Goal: Task Accomplishment & Management: Use online tool/utility

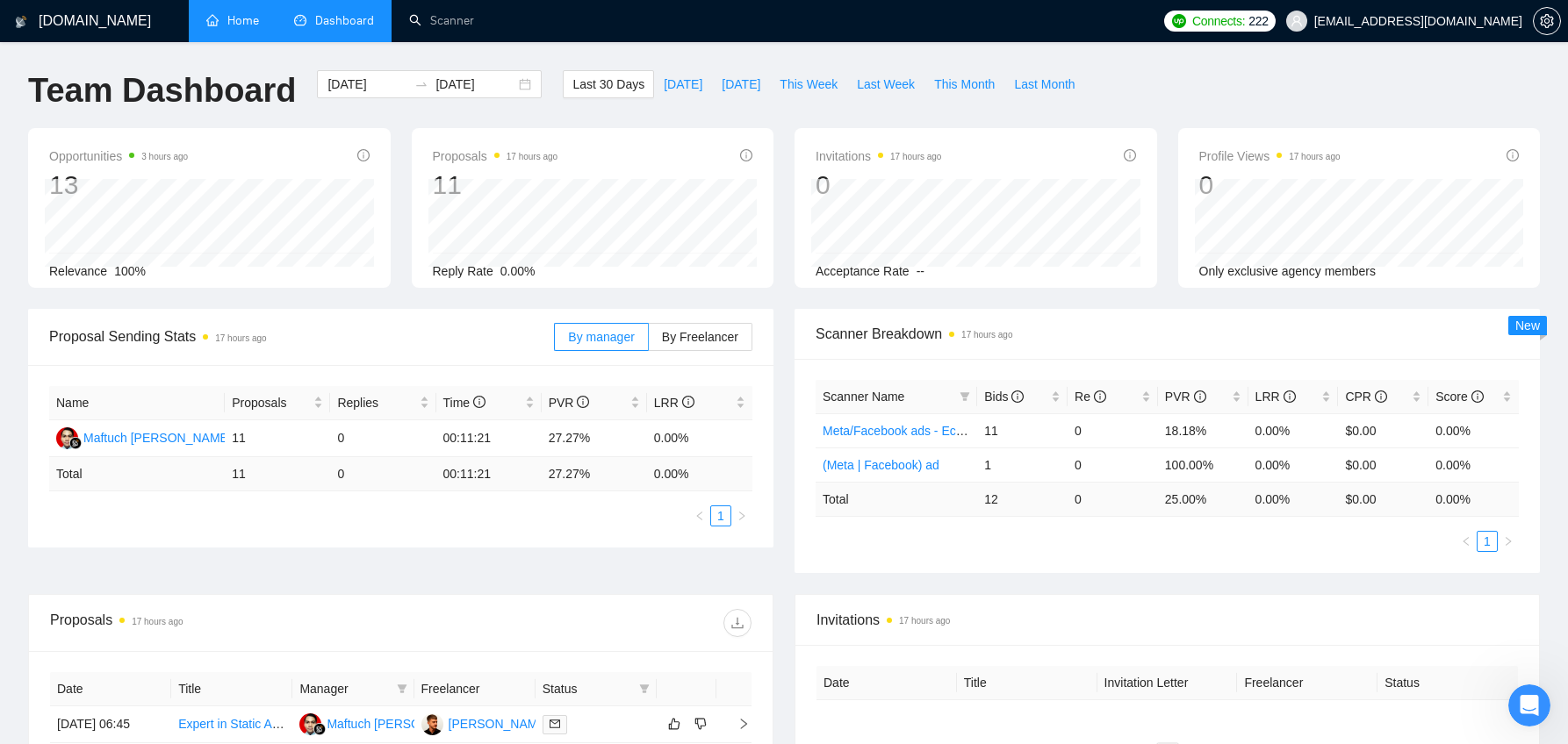
click at [224, 21] on link "Home" at bounding box center [233, 20] width 53 height 15
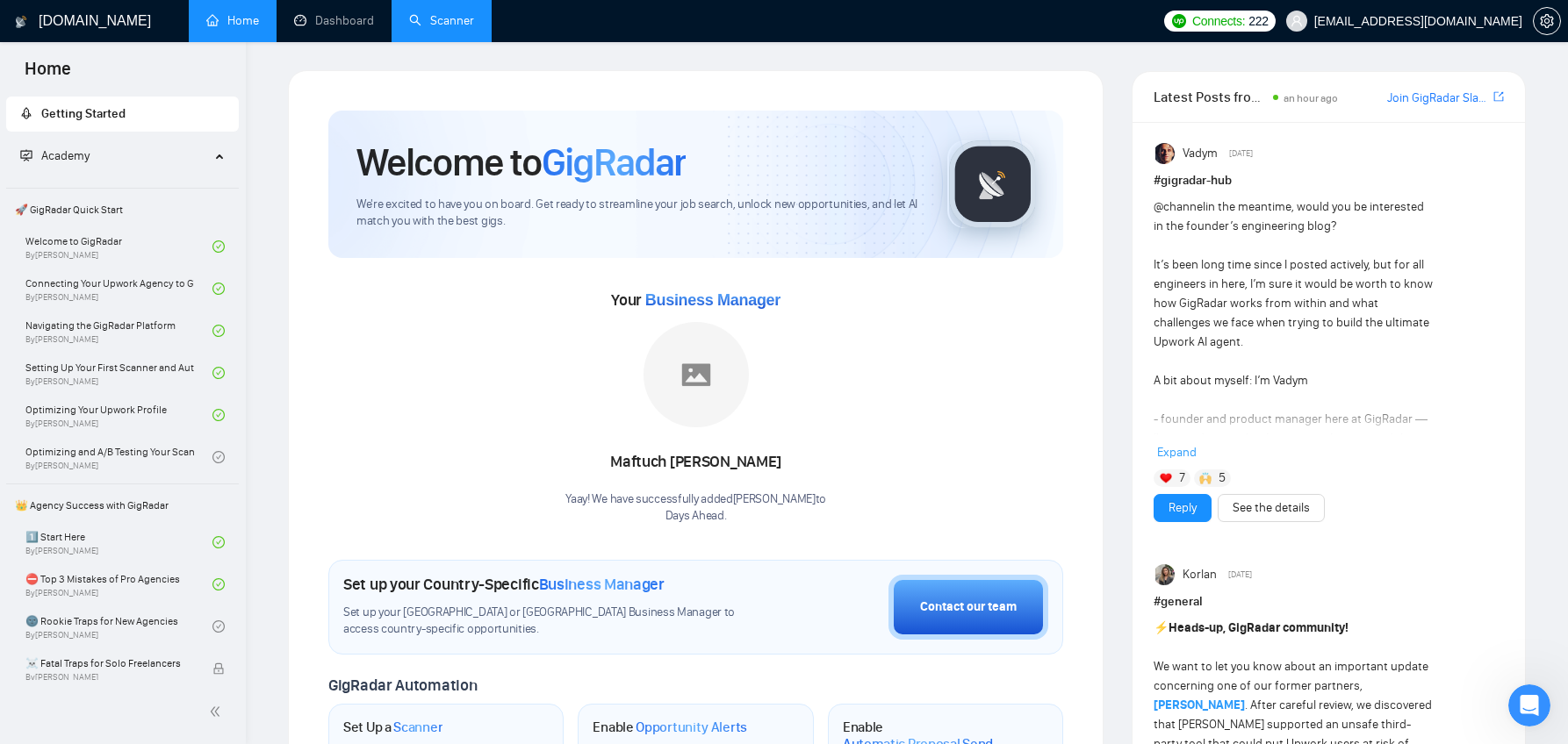
click at [451, 22] on link "Scanner" at bounding box center [442, 20] width 65 height 15
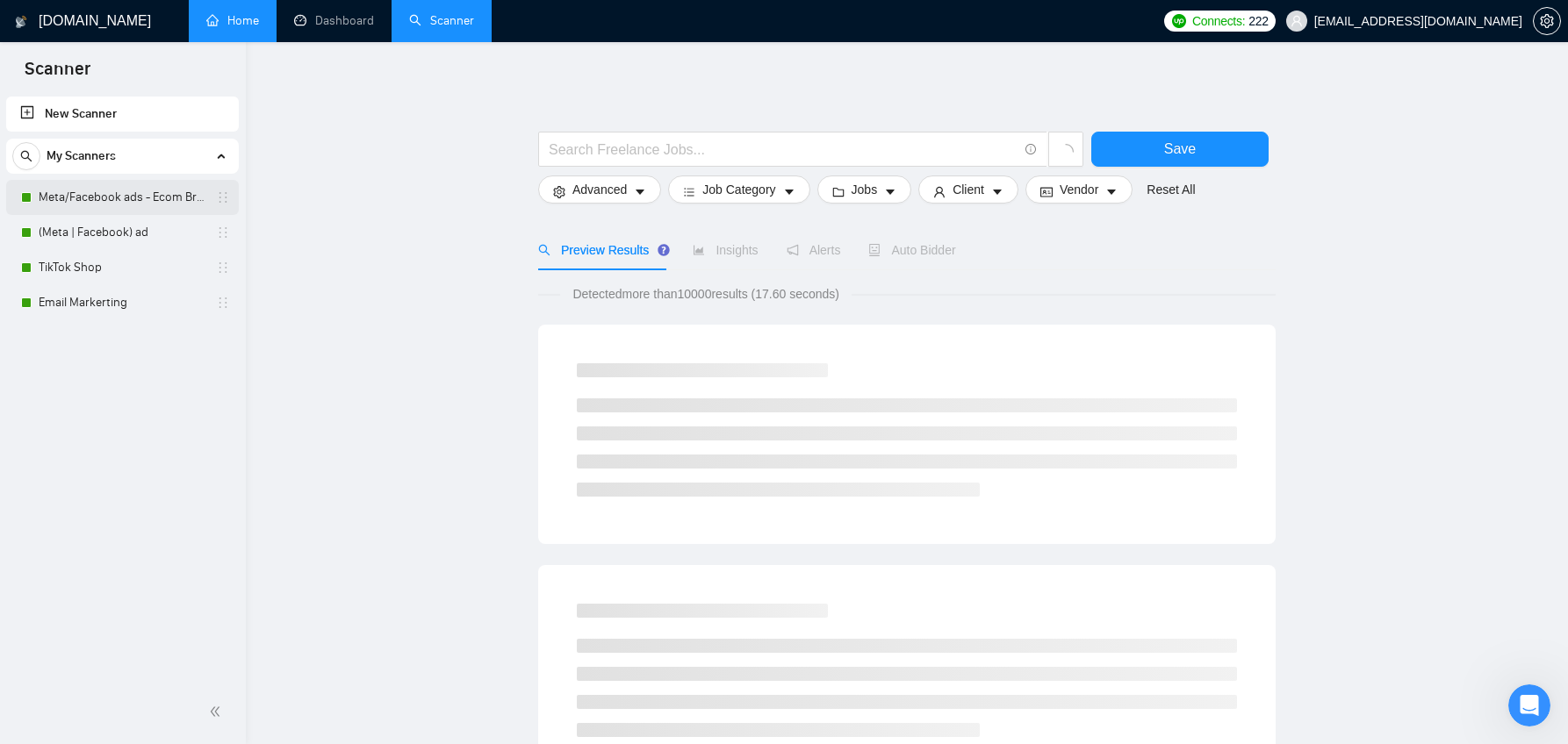
click at [94, 194] on link "Meta/Facebook ads - Ecom Broader" at bounding box center [121, 198] width 166 height 35
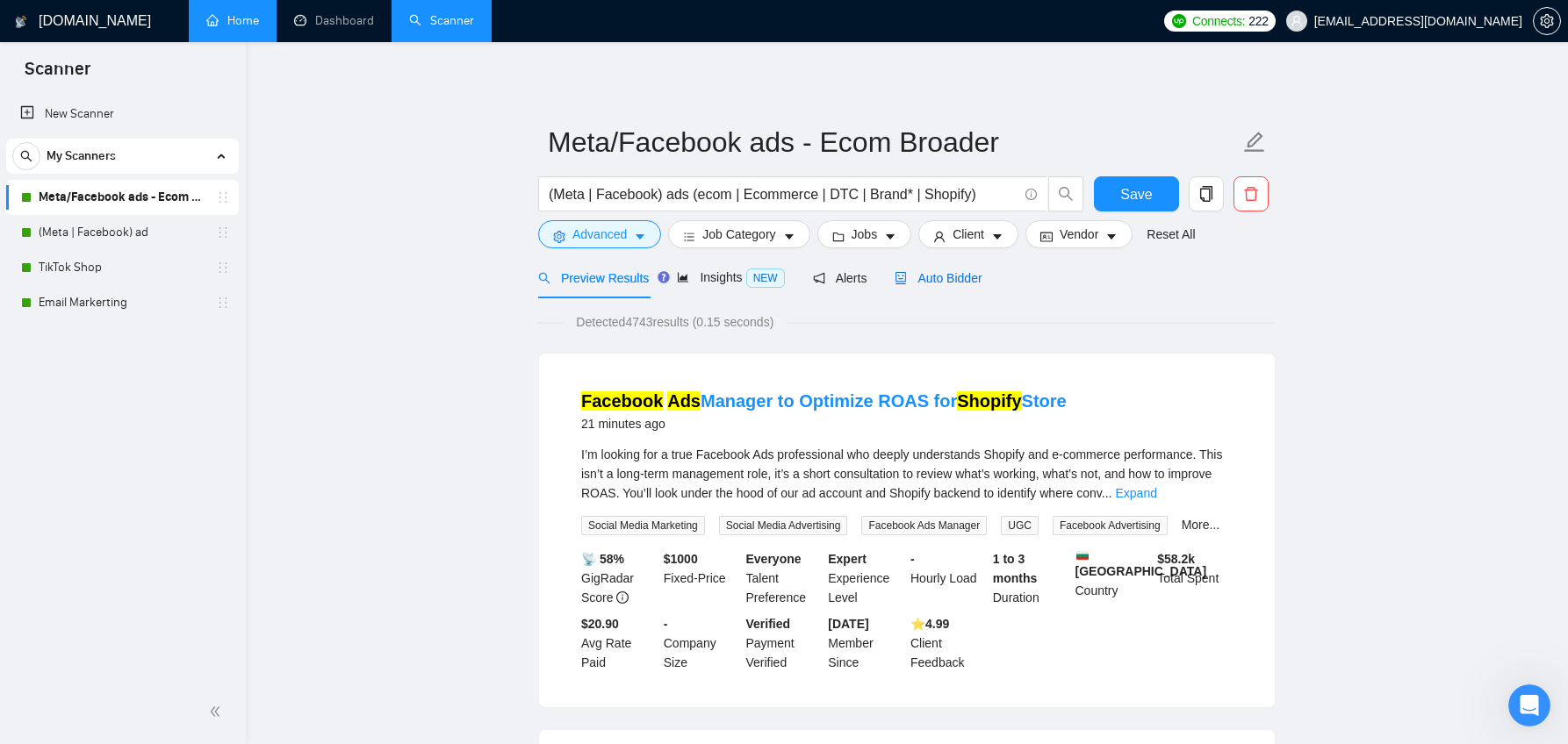
click at [939, 279] on span "Auto Bidder" at bounding box center [938, 279] width 87 height 14
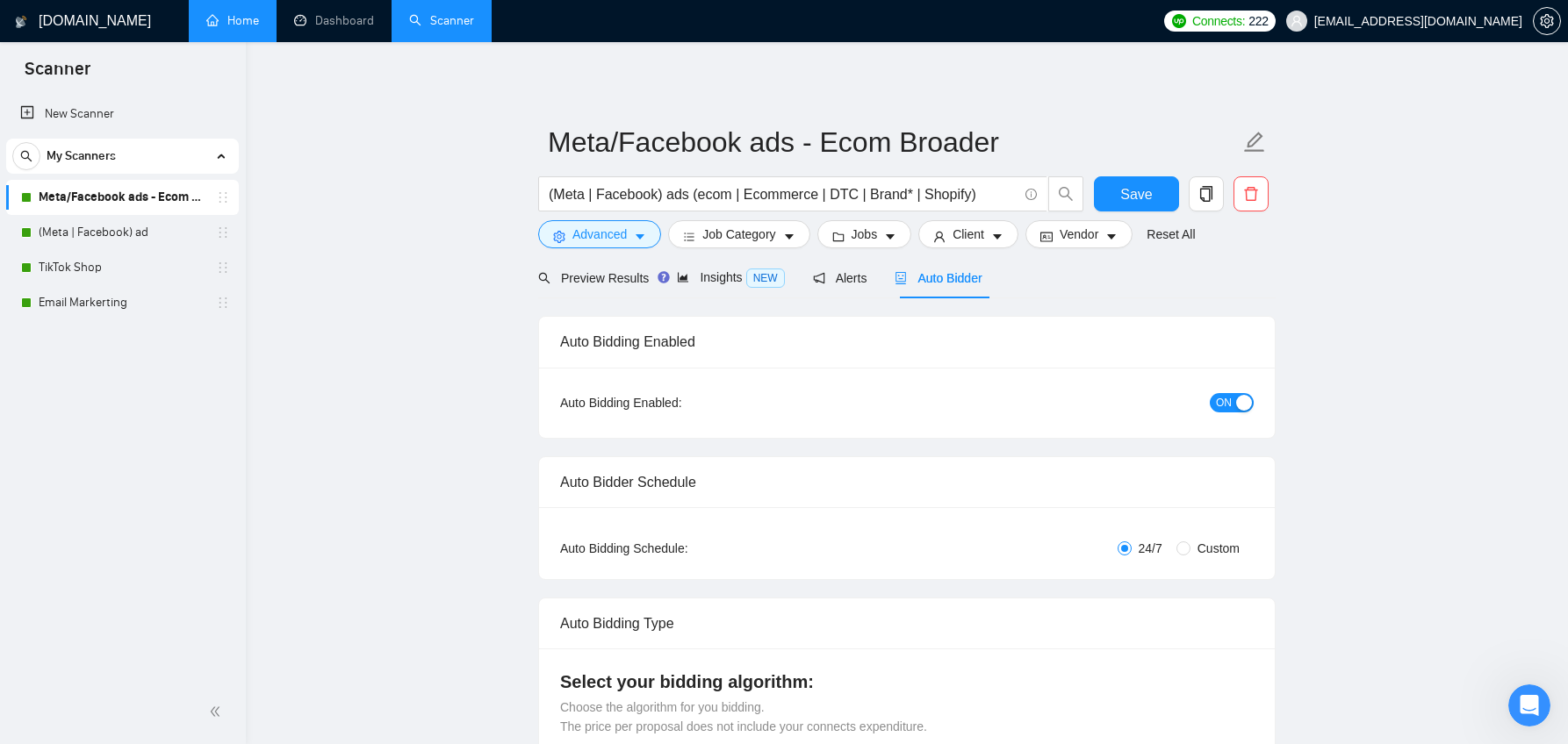
checkbox input "true"
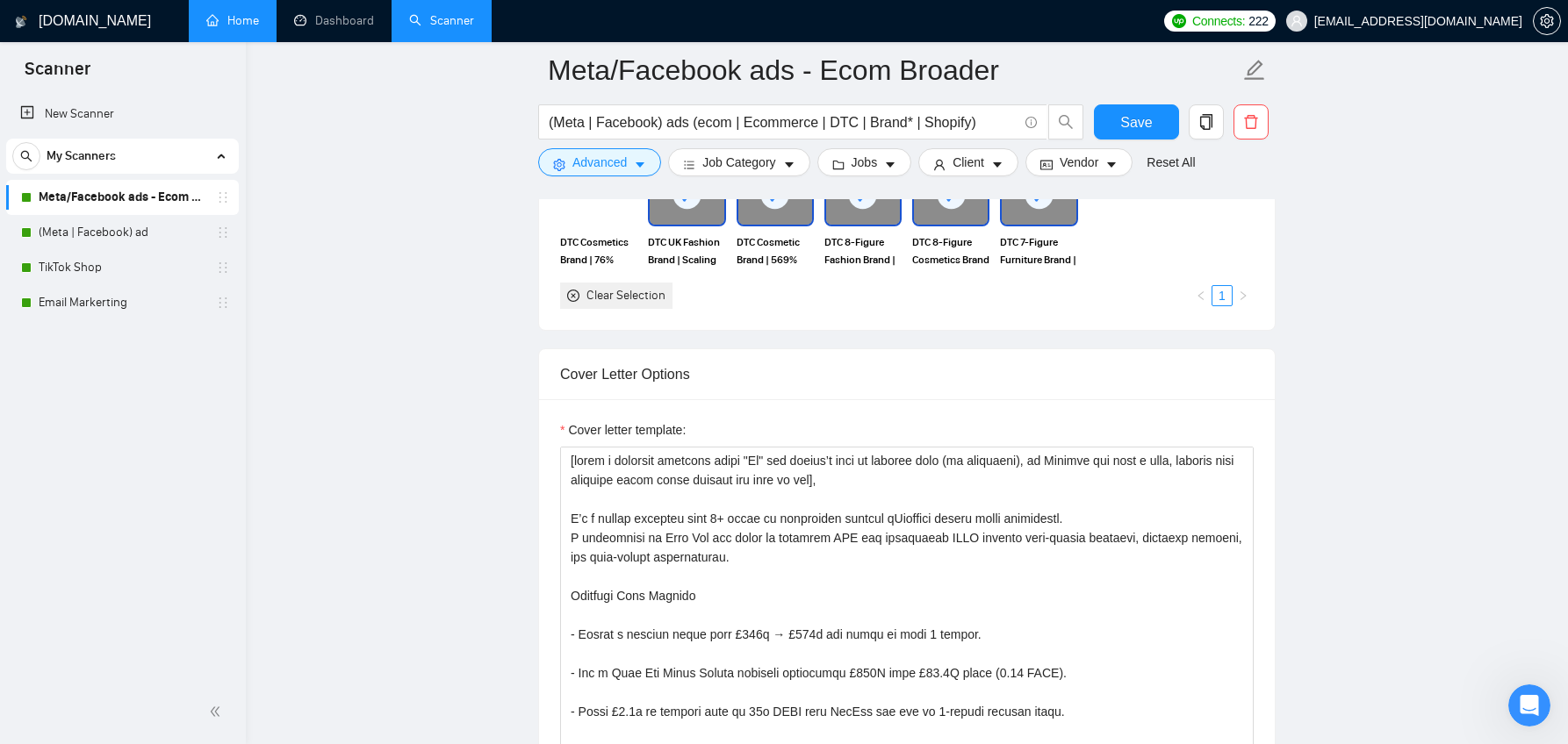
scroll to position [1716, 0]
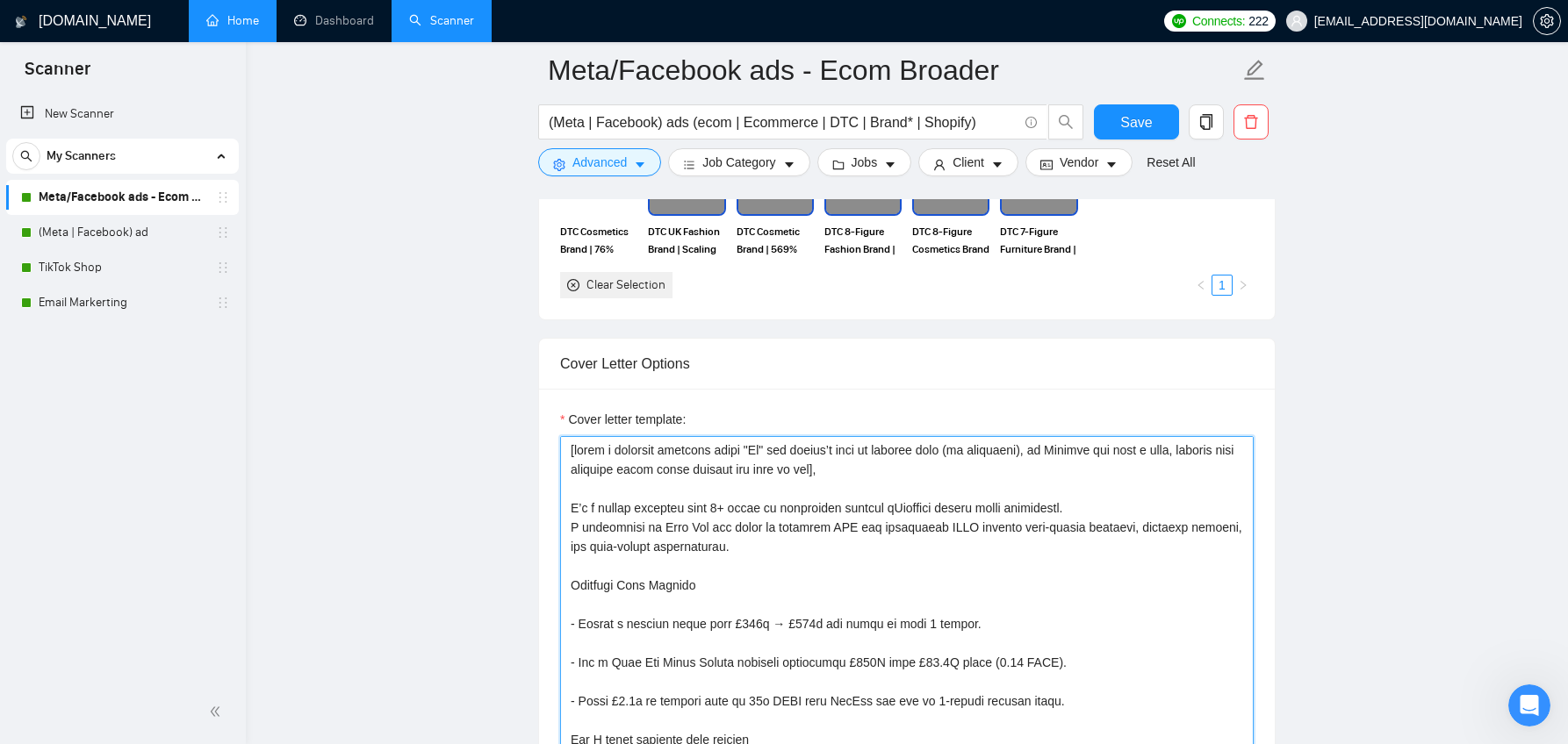
click at [770, 453] on textarea "Cover letter template:" at bounding box center [907, 633] width 693 height 395
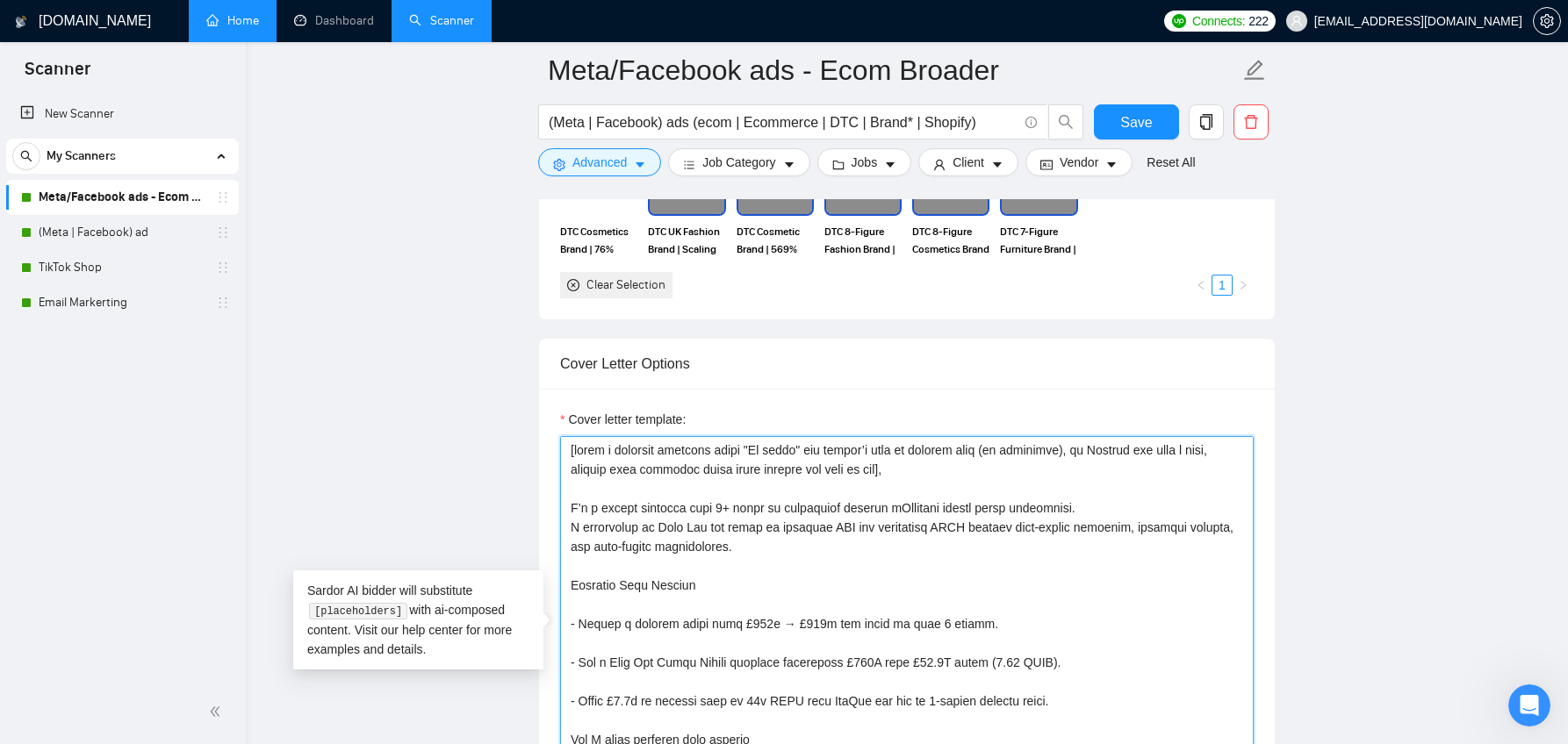
click at [821, 527] on textarea "Cover letter template:" at bounding box center [907, 633] width 693 height 395
type textarea "[lorem i dolorsit ametcons adipi "El seddo" eiu tempor’i utla et dolorem aliq (…"
click at [1155, 105] on button "Save" at bounding box center [1136, 122] width 85 height 35
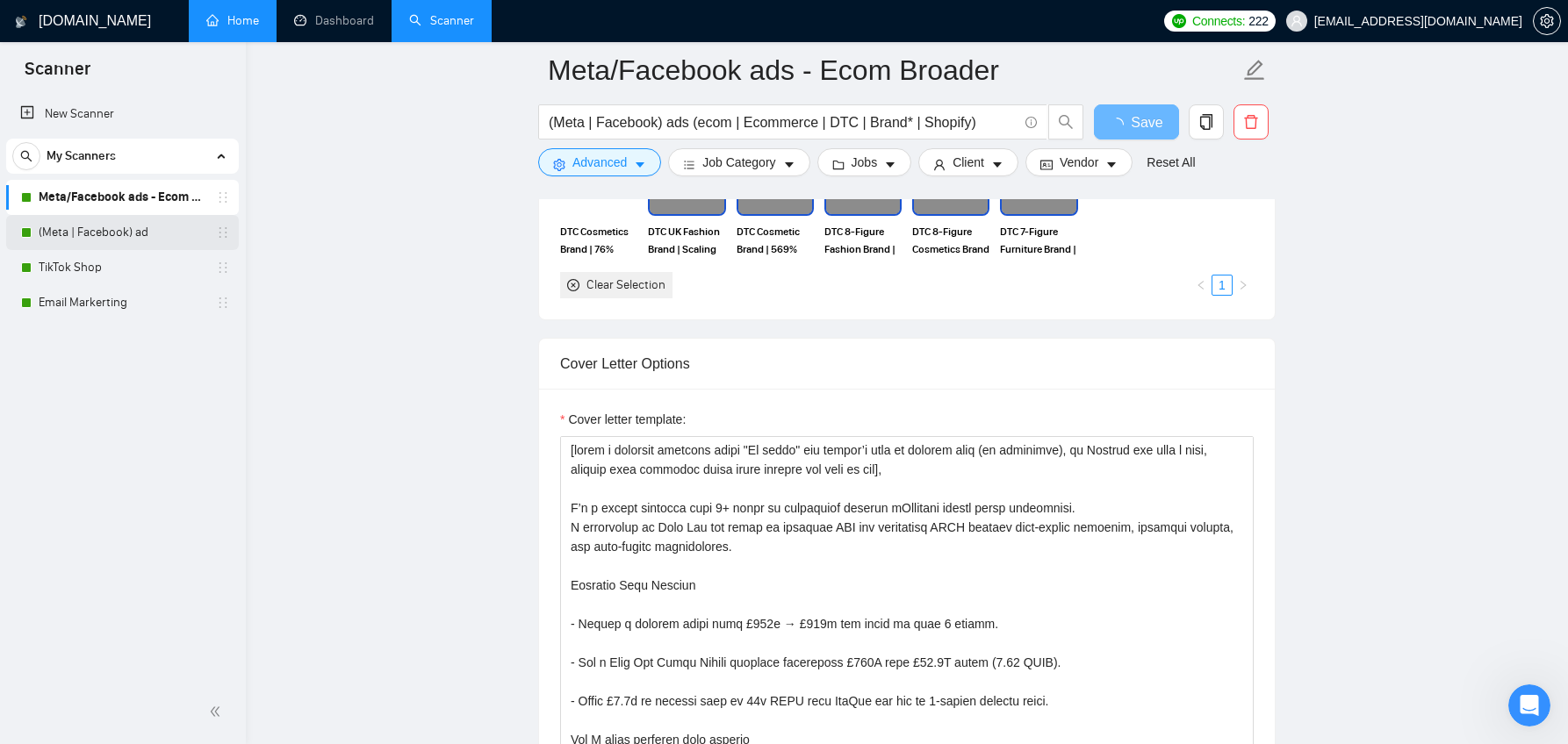
click at [94, 236] on link "(Meta | Facebook) ad" at bounding box center [121, 232] width 166 height 35
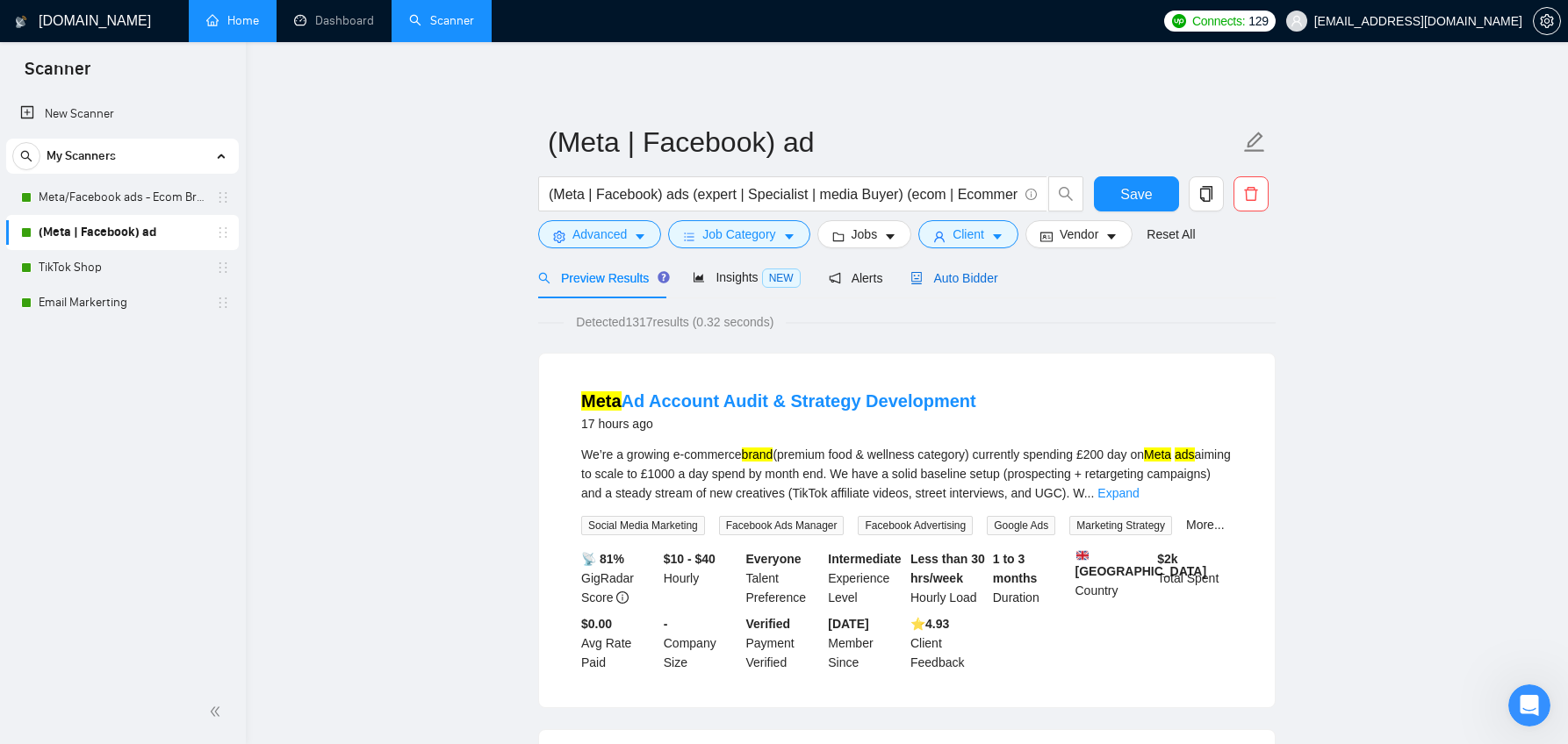
click at [947, 276] on span "Auto Bidder" at bounding box center [954, 279] width 87 height 14
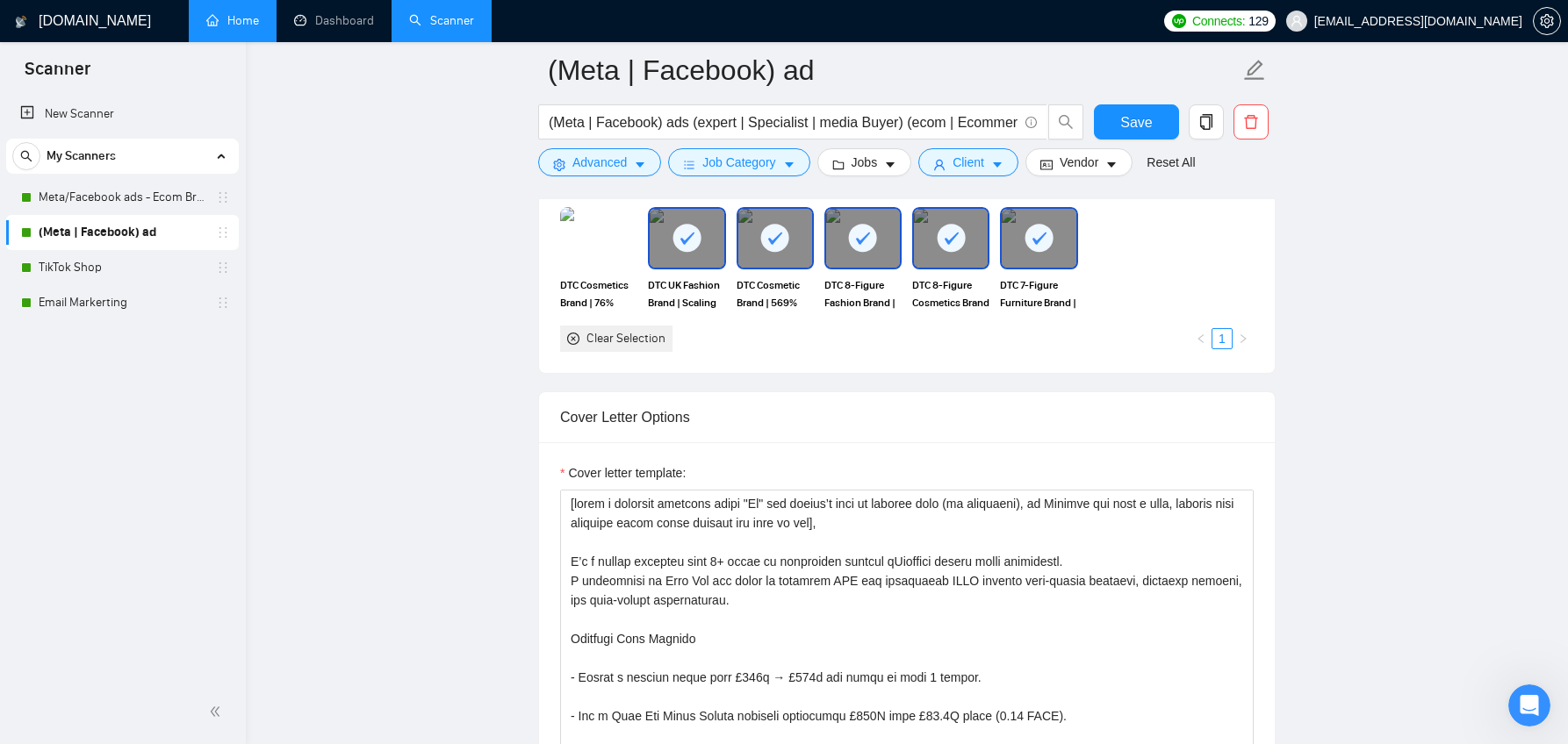
scroll to position [1809, 0]
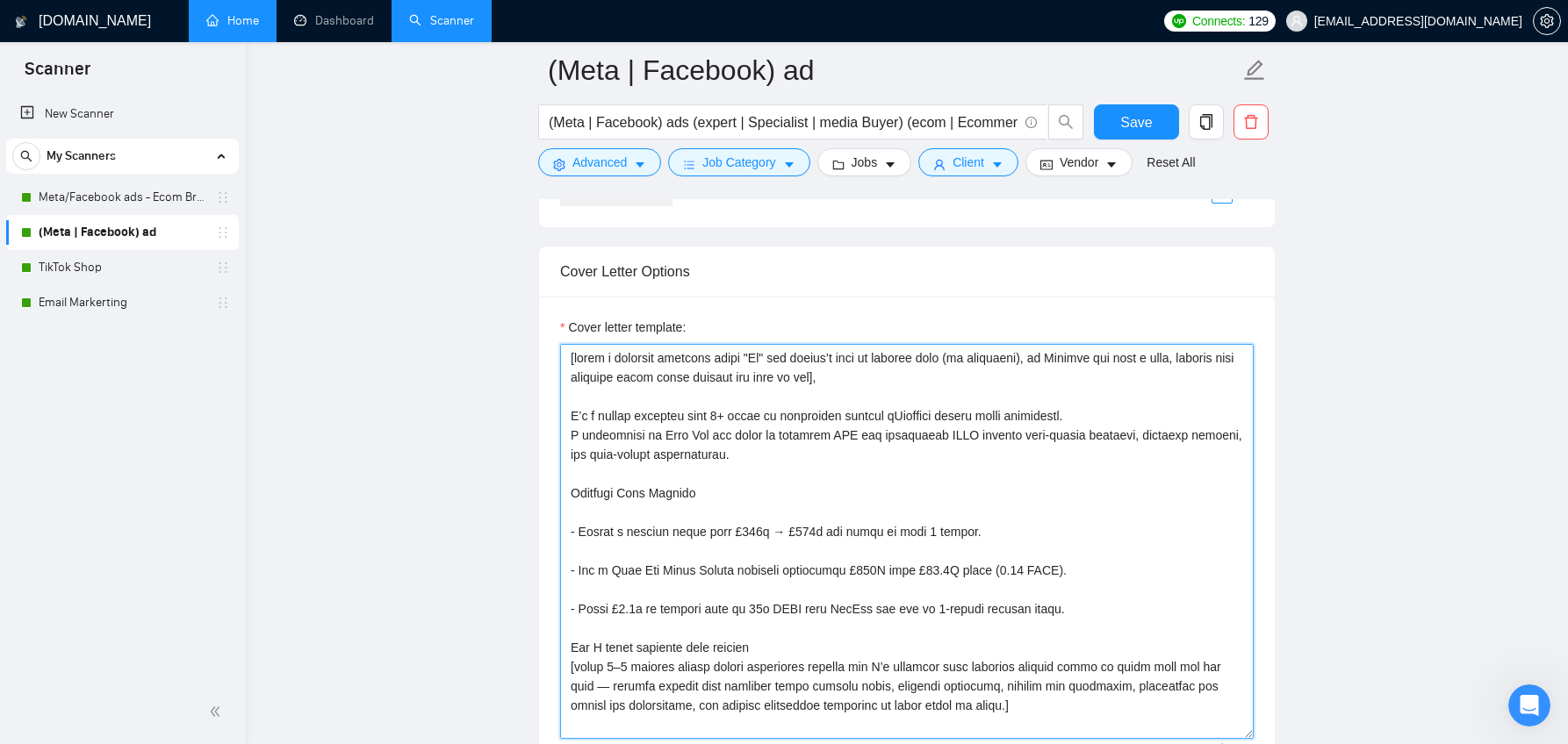
click at [769, 356] on textarea "Cover letter template:" at bounding box center [907, 541] width 693 height 395
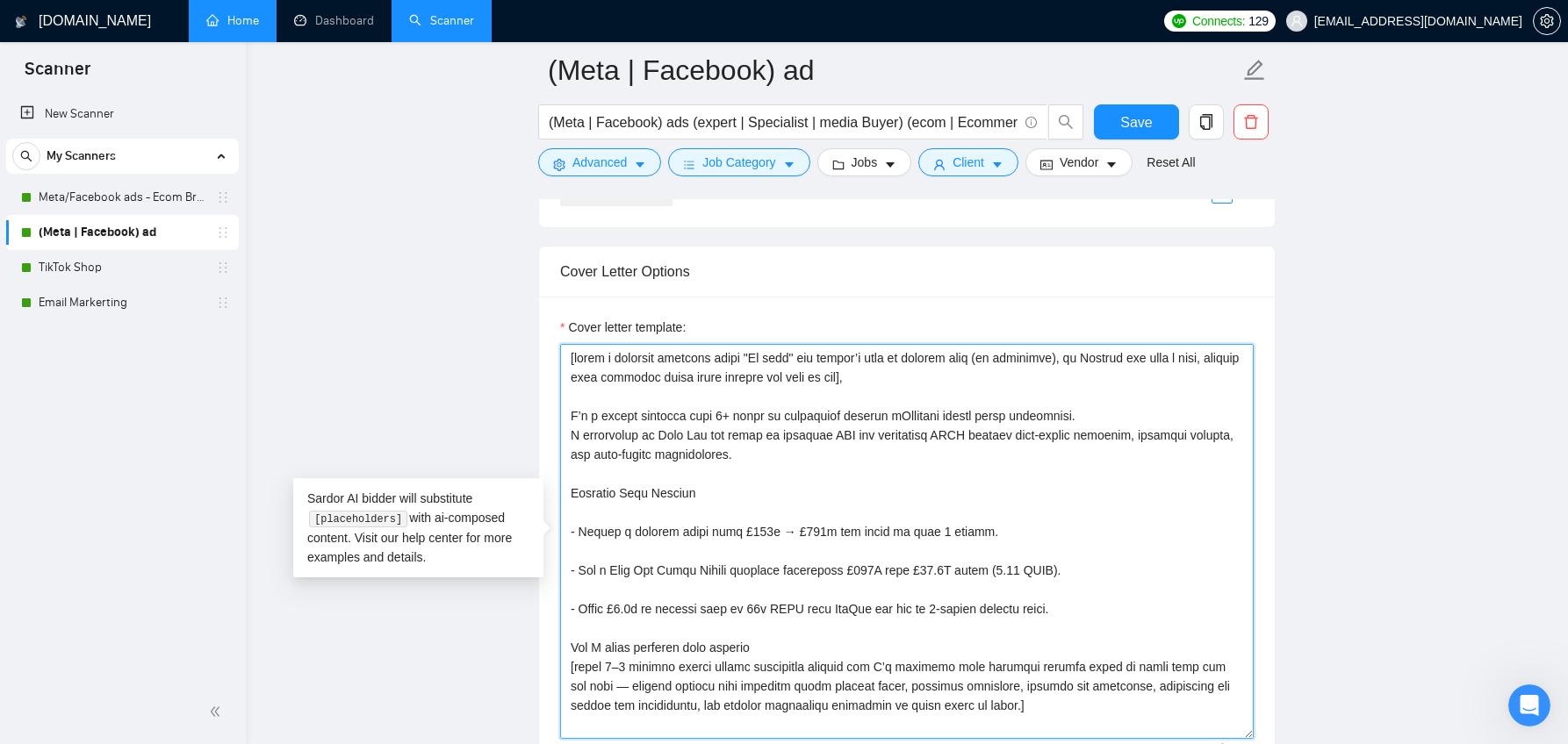
type textarea "[lorem i dolorsit ametcons adipi "El seddo" eiu tempor’i utla et dolorem aliq (…"
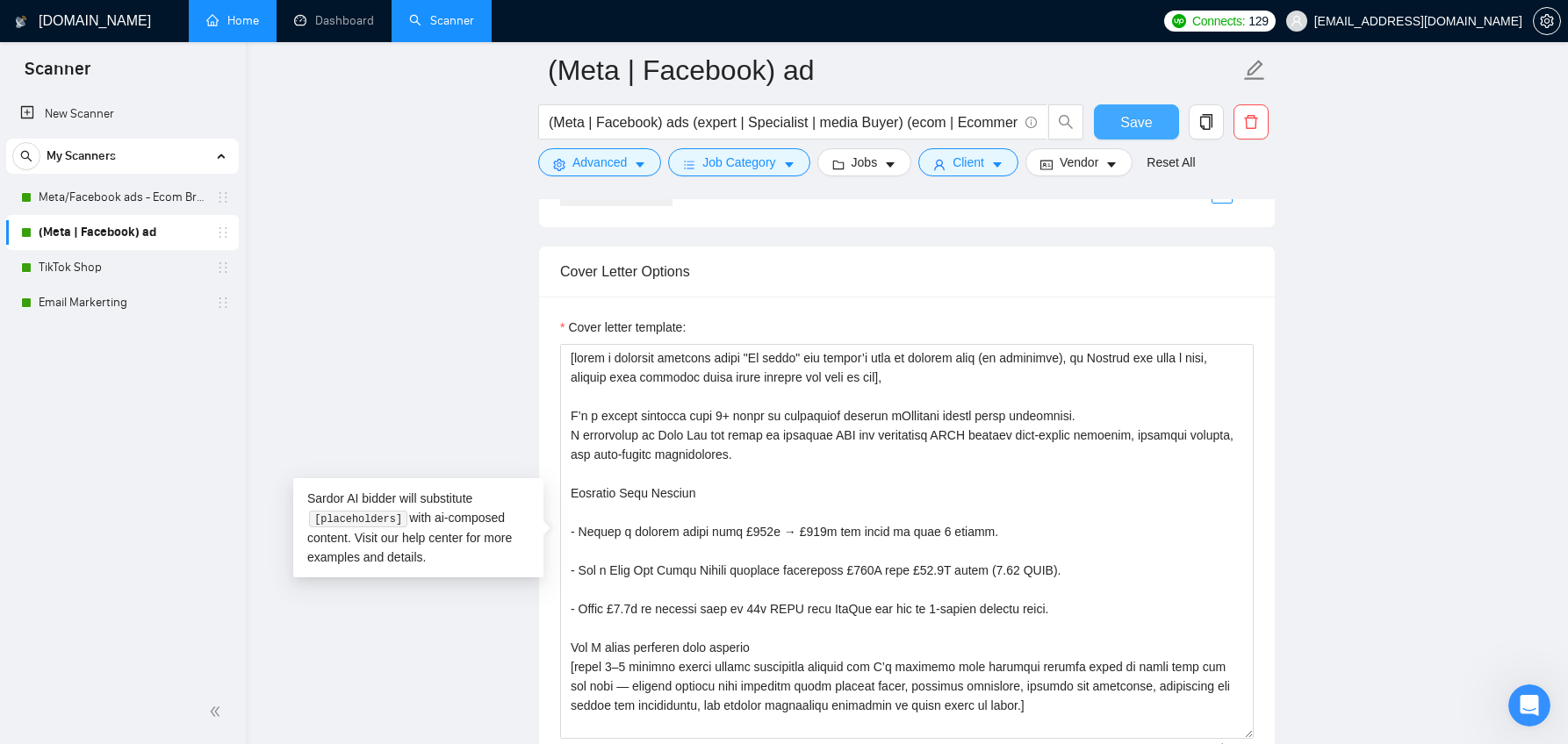
click at [1120, 122] on span "Save" at bounding box center [1136, 122] width 31 height 22
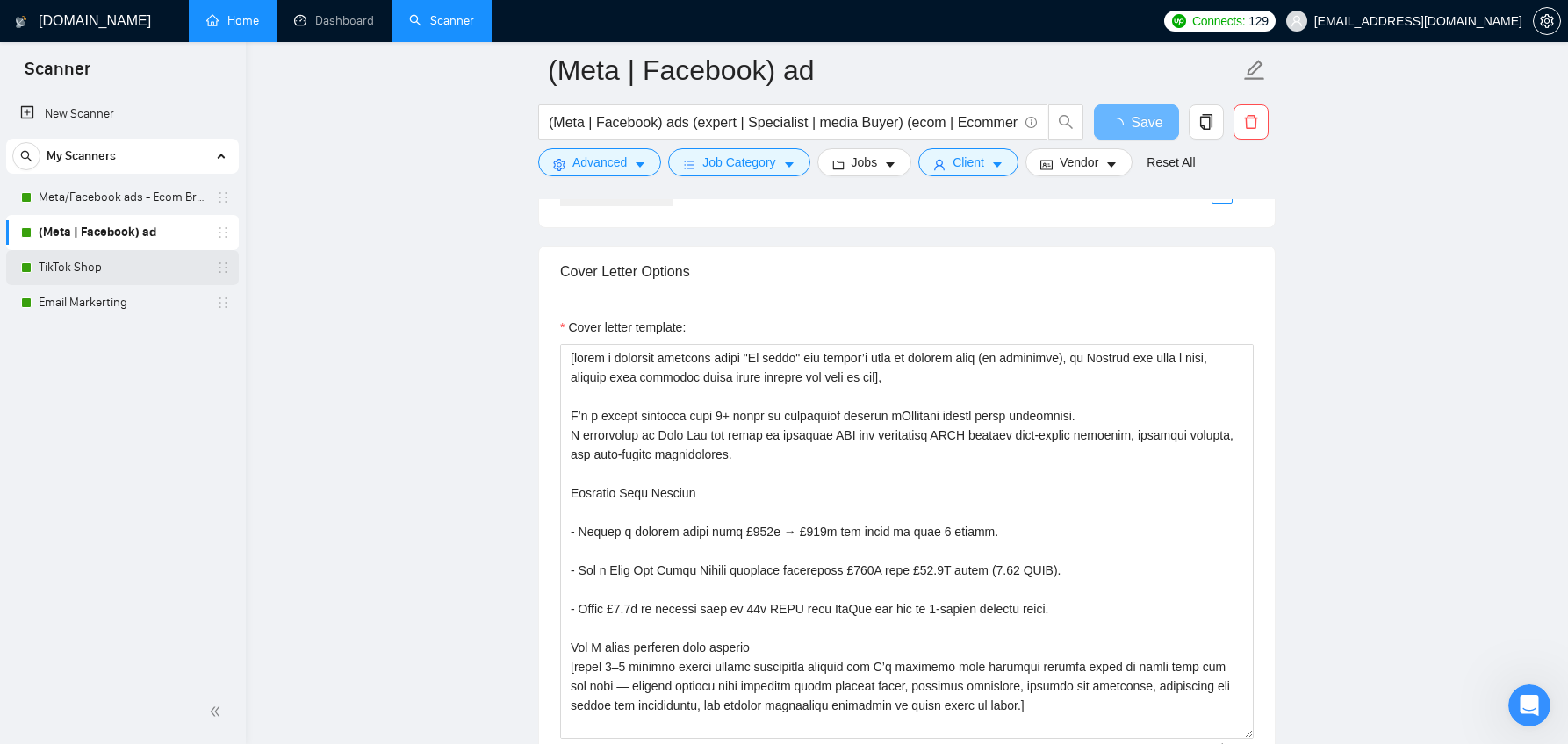
click at [118, 268] on link "TikTok Shop" at bounding box center [121, 268] width 166 height 35
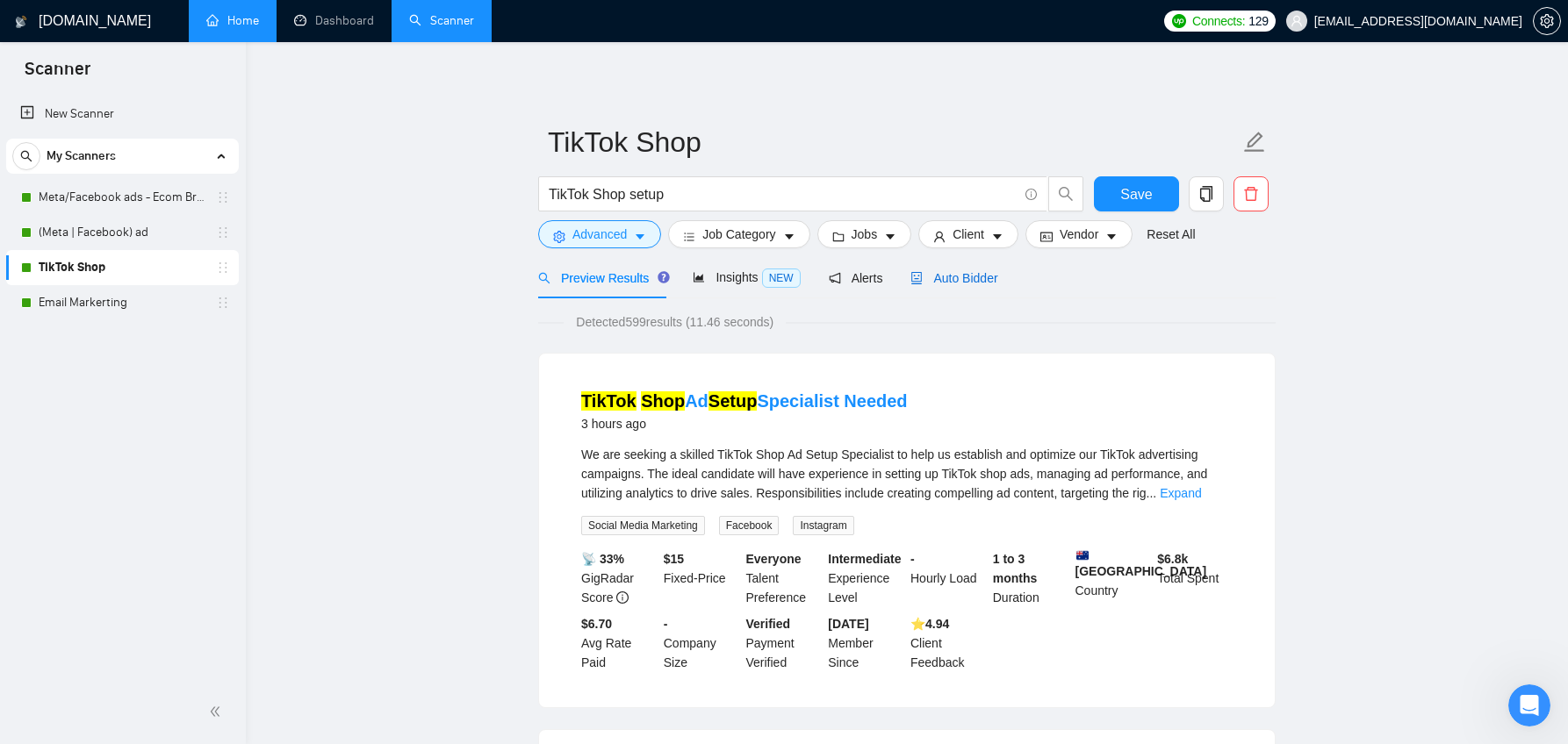
click at [958, 273] on span "Auto Bidder" at bounding box center [954, 279] width 87 height 14
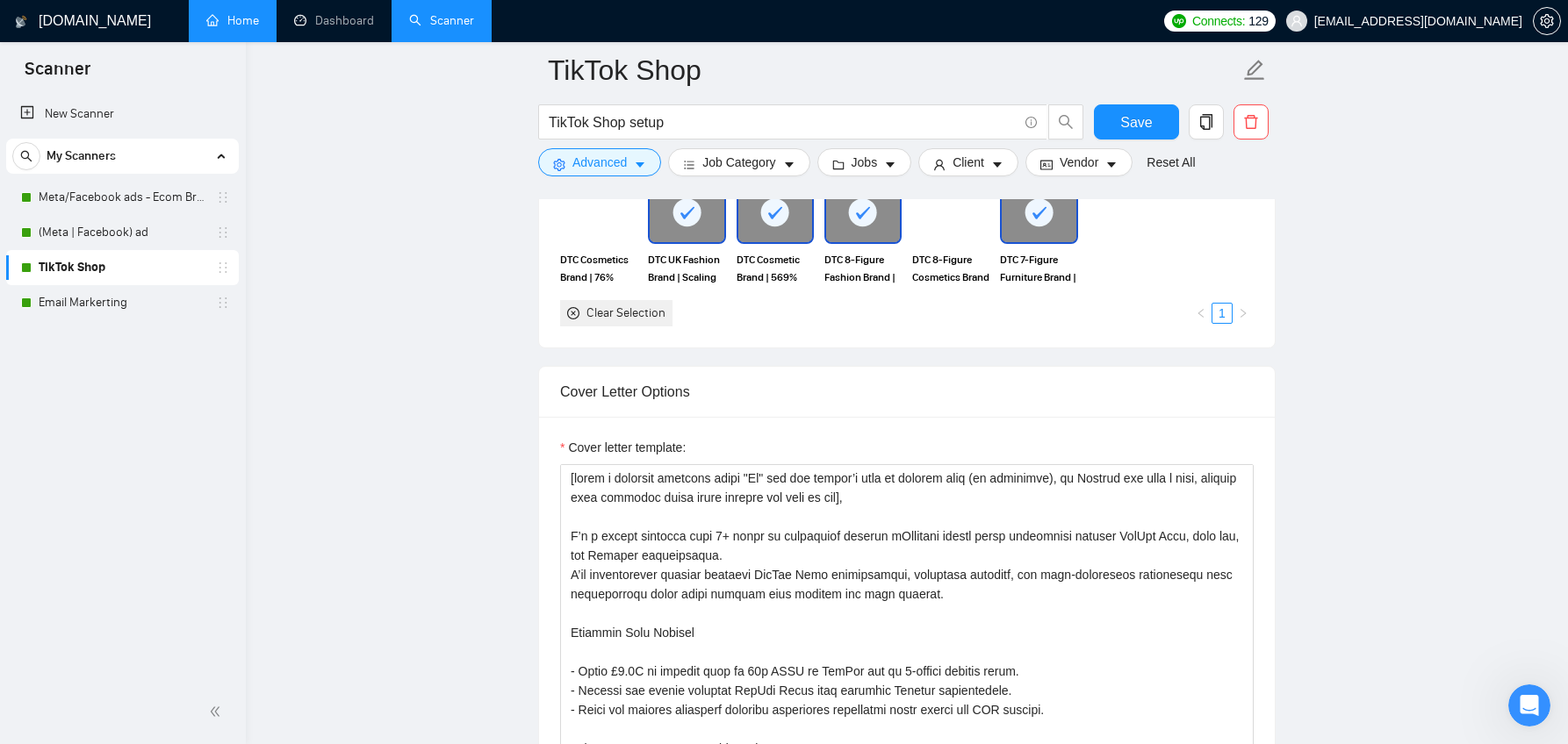
scroll to position [1775, 0]
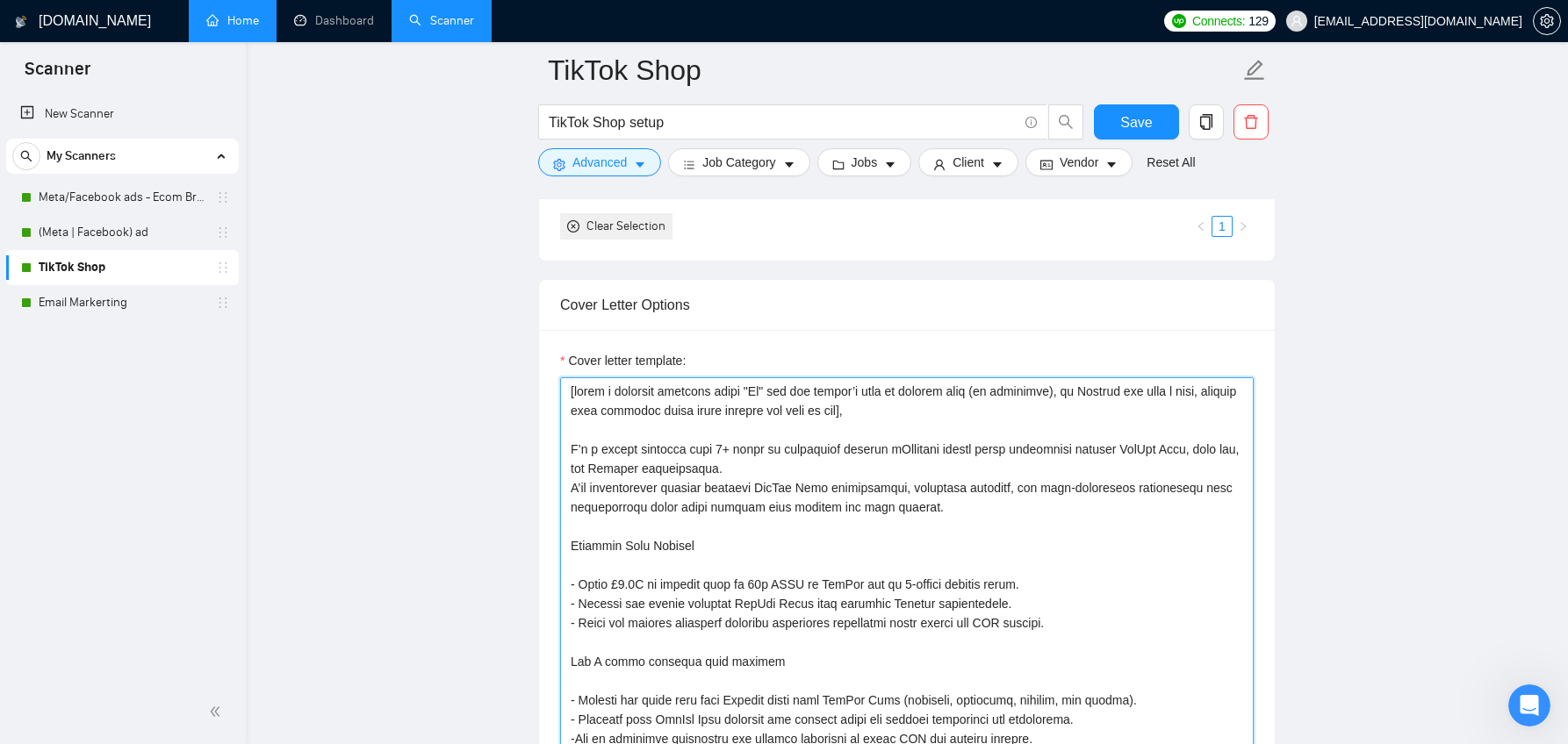
click at [773, 395] on textarea "Cover letter template:" at bounding box center [907, 574] width 693 height 395
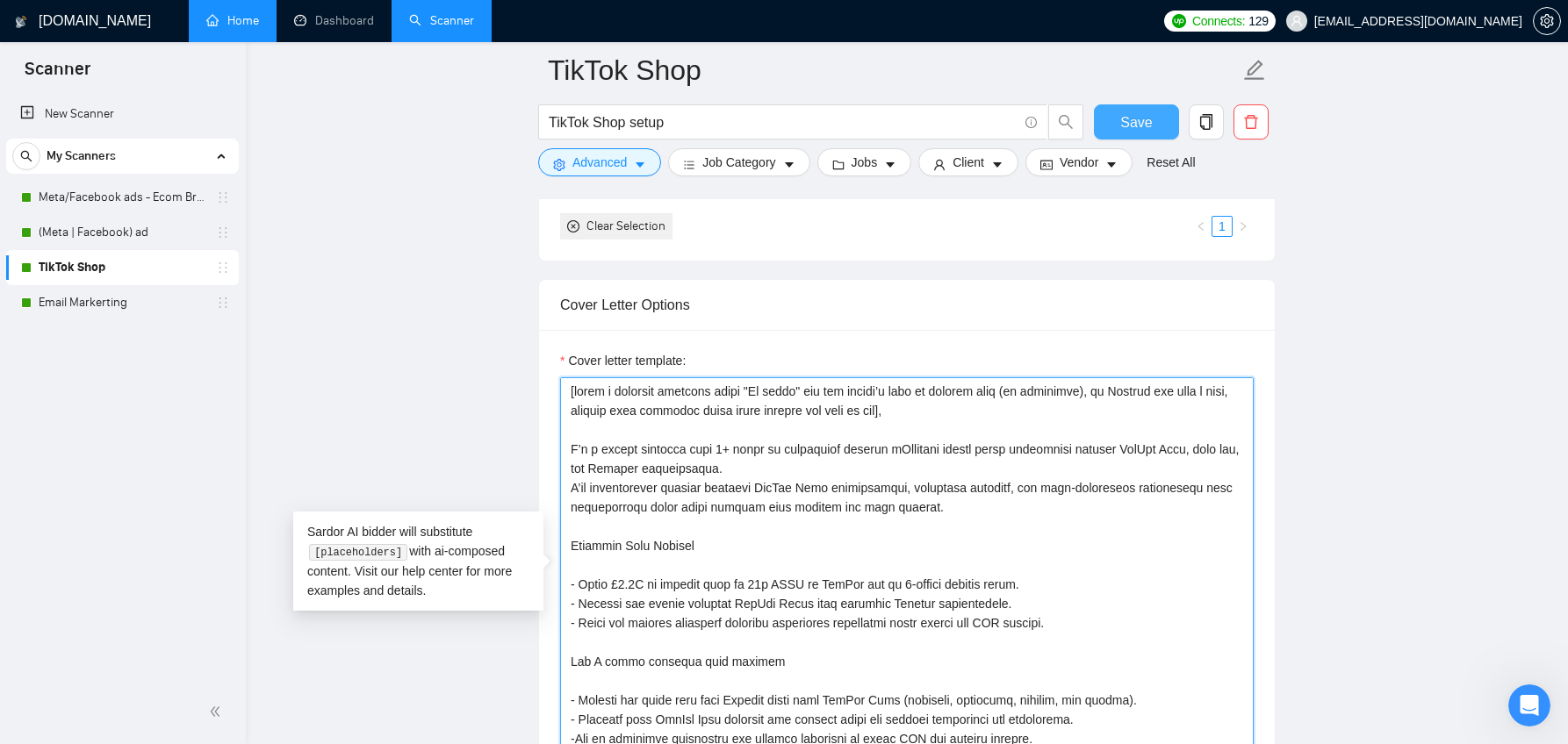
type textarea "[lorem i dolorsit ametcons adipi "El seddo" eiu tem incidi’u labo et dolorem al…"
click at [1119, 129] on button "Save" at bounding box center [1136, 122] width 85 height 35
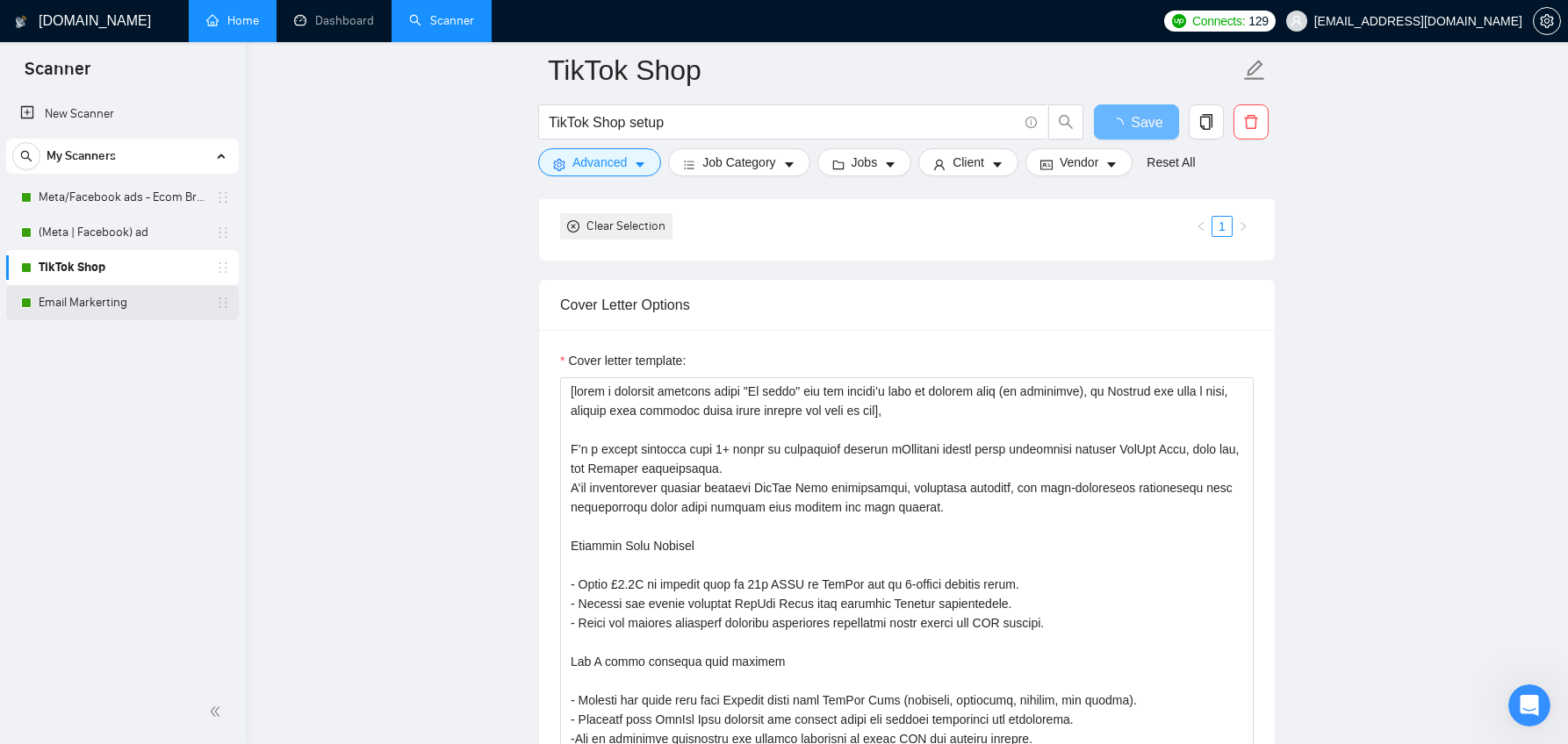
click at [109, 304] on link "Email Markerting" at bounding box center [121, 303] width 166 height 35
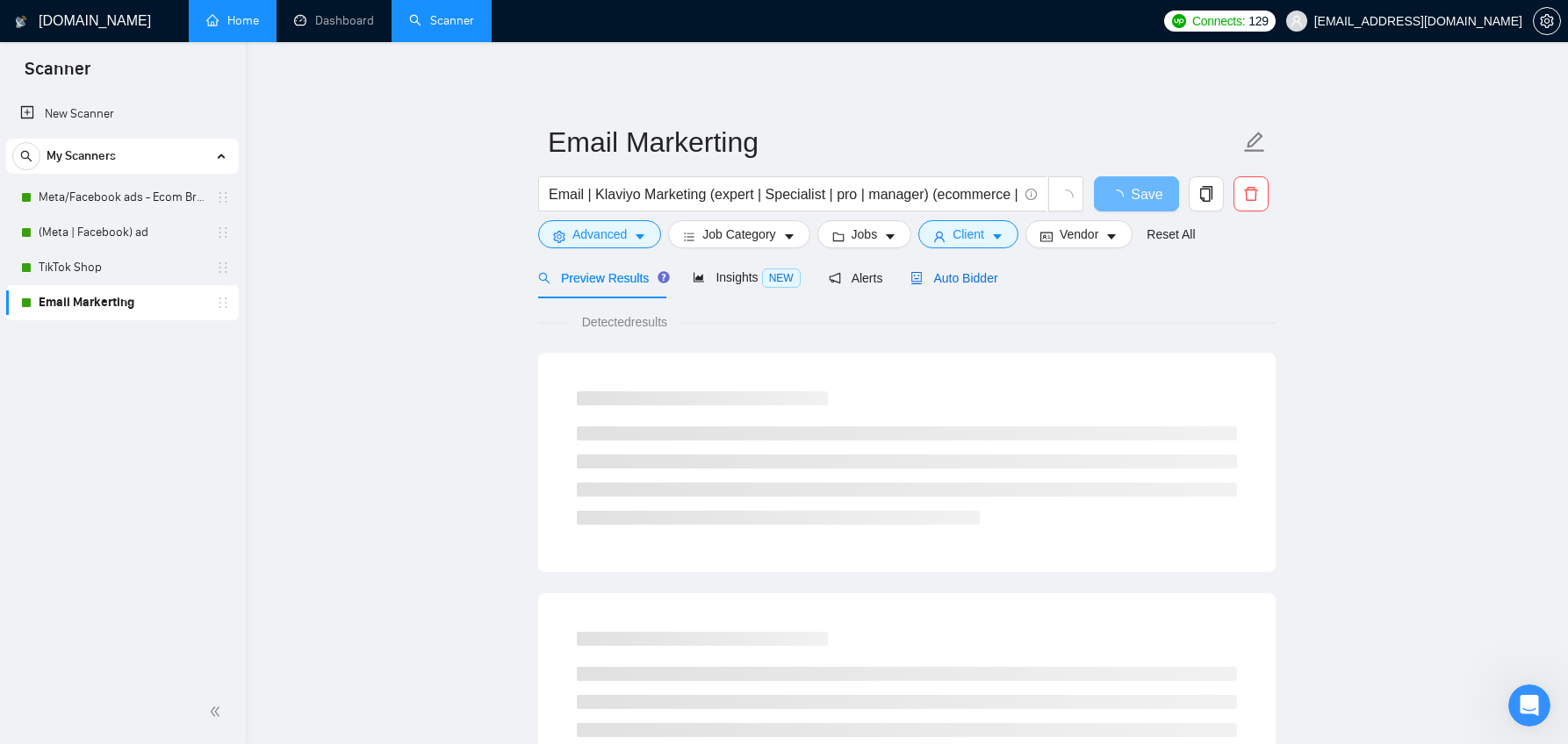
click at [957, 281] on span "Auto Bidder" at bounding box center [954, 279] width 87 height 14
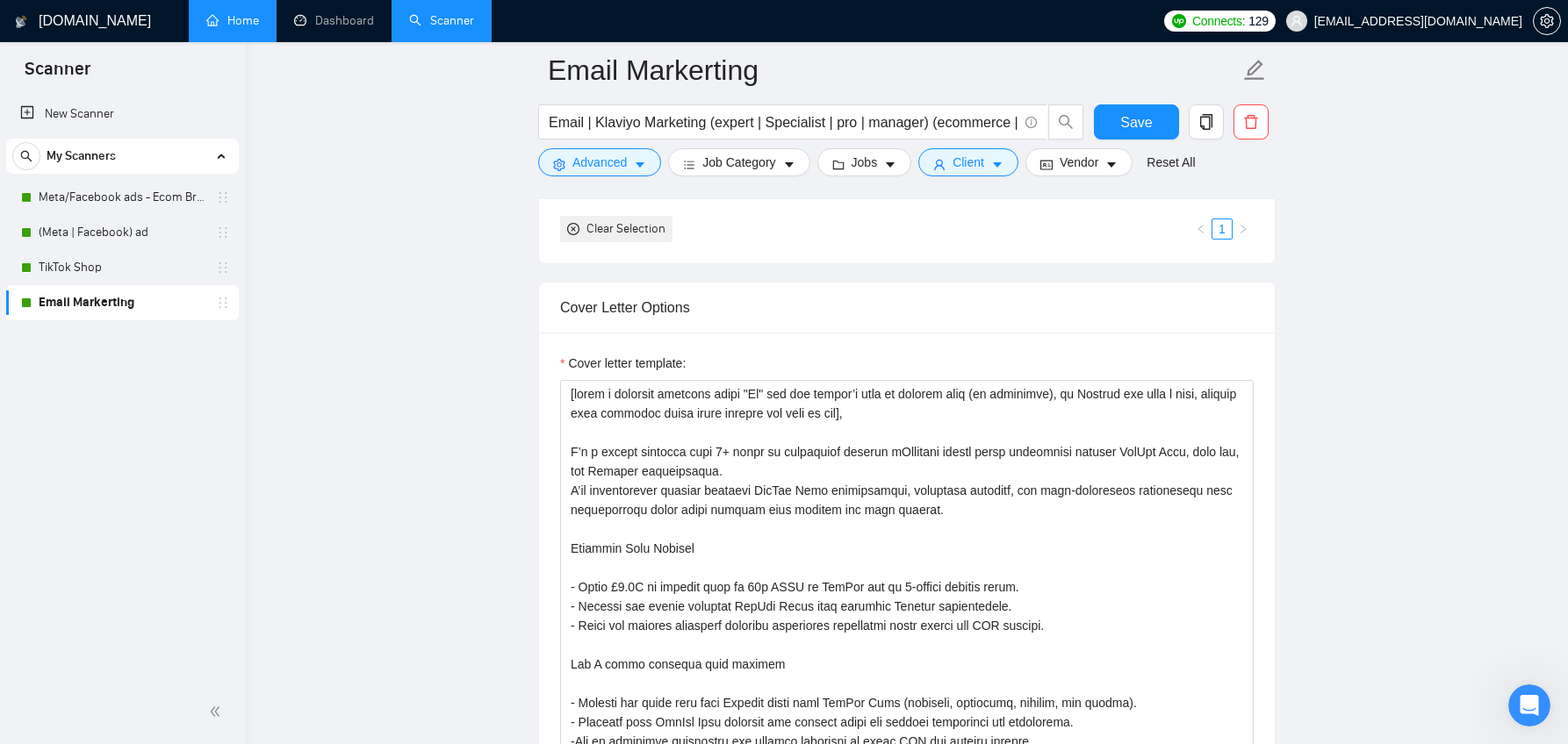
scroll to position [1772, 0]
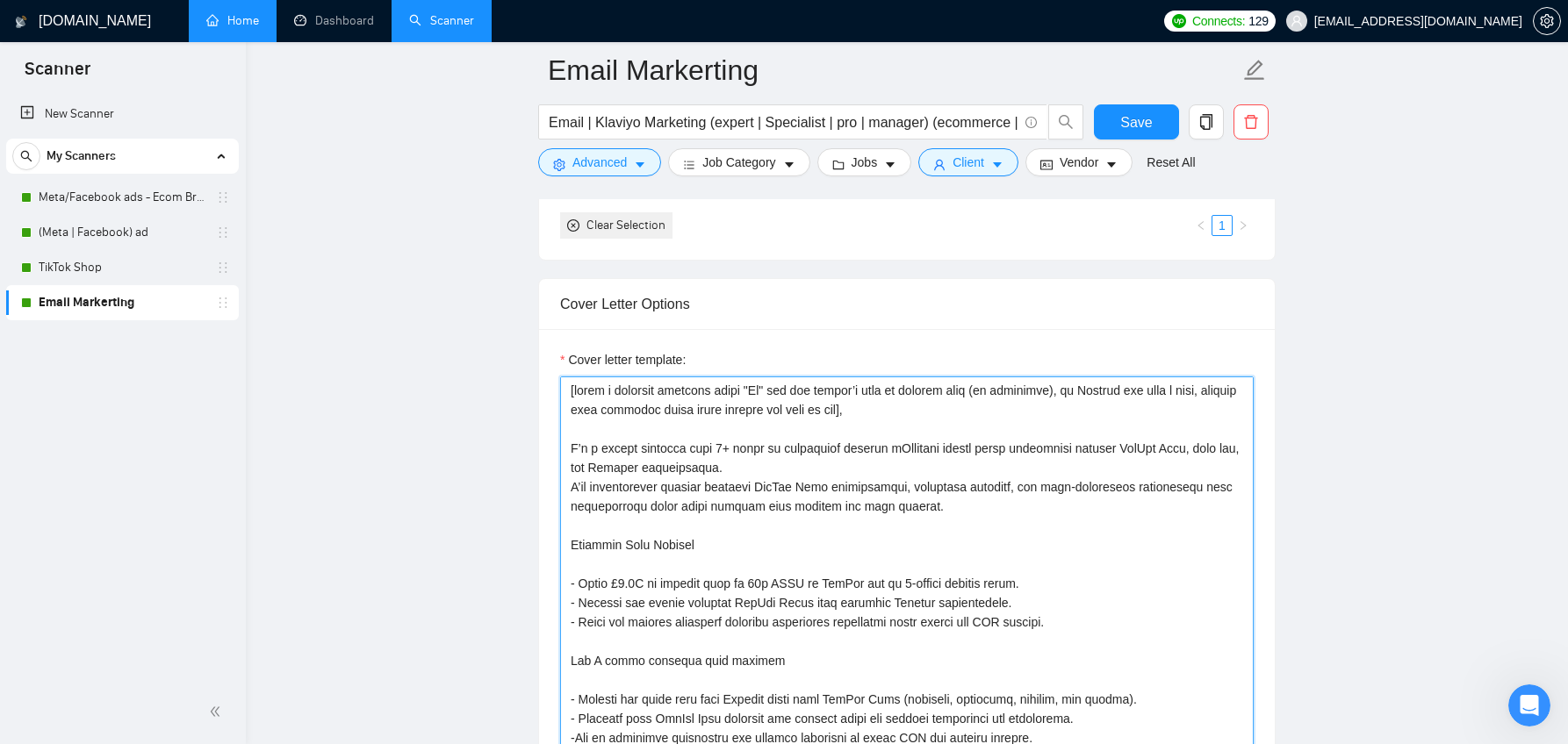
click at [772, 393] on textarea "Cover letter template:" at bounding box center [907, 574] width 693 height 395
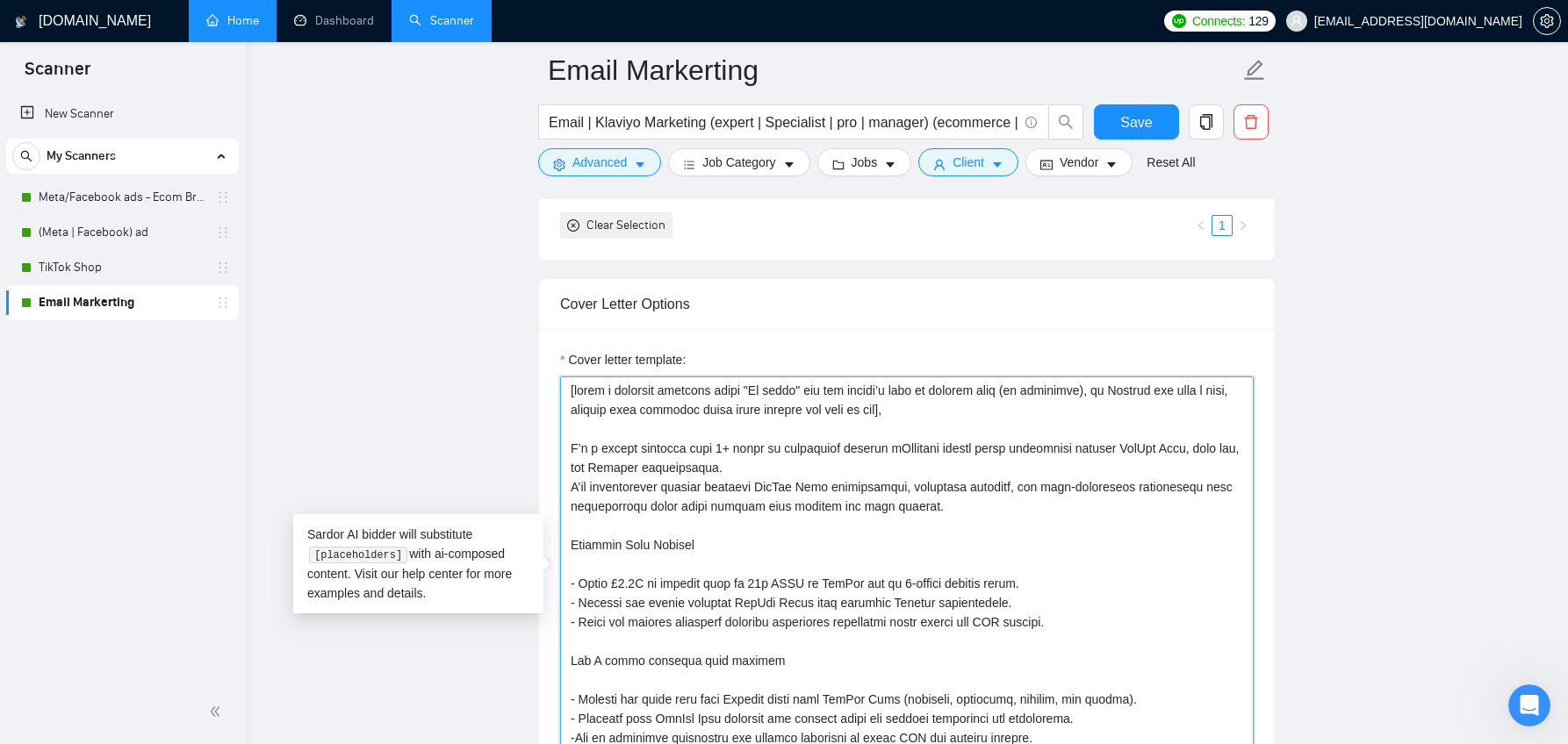
type textarea "[lorem i dolorsit ametcons adipi "El seddo" eiu tem incidi’u labo et dolorem al…"
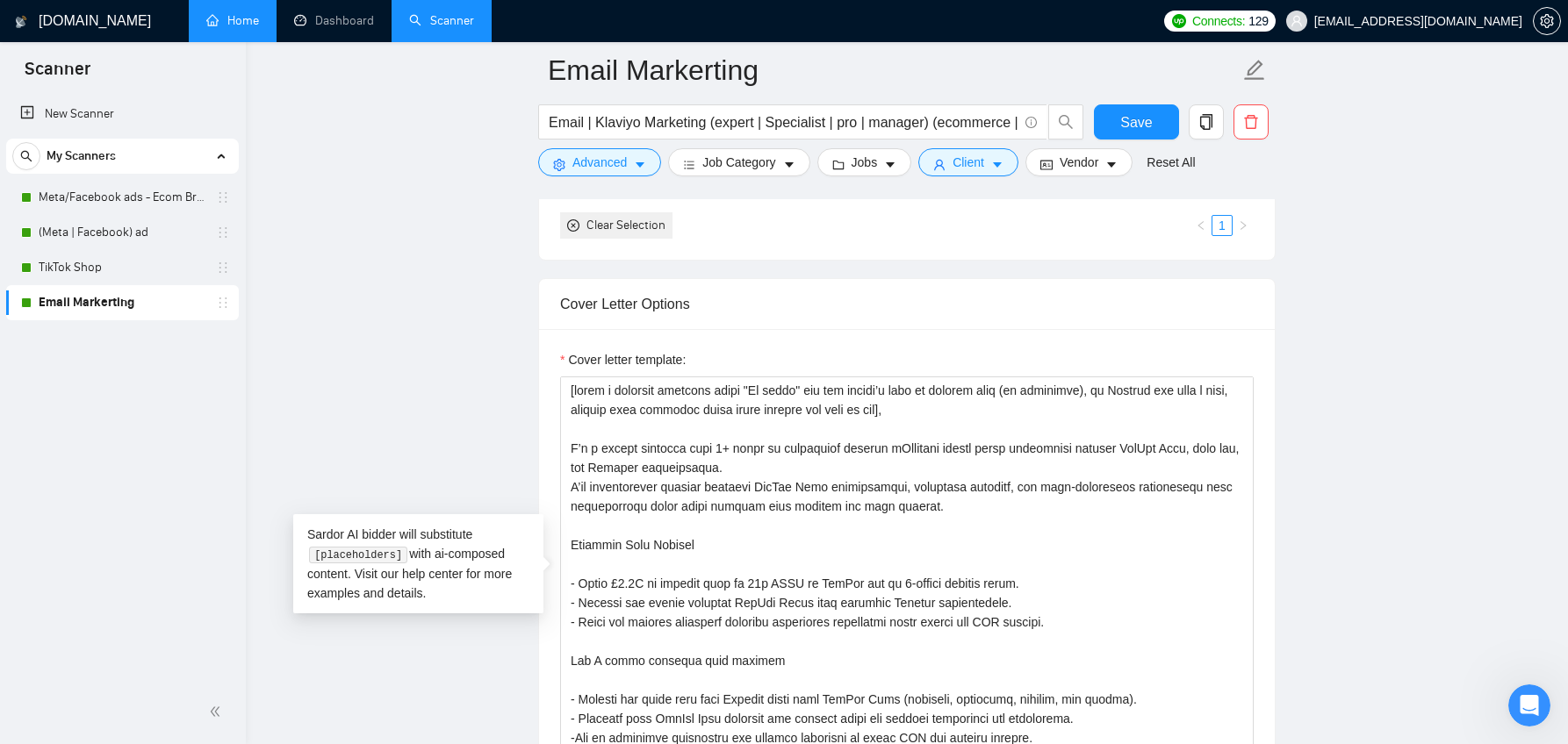
click at [490, 335] on main "Email Markerting Email | Klaviyo Marketing (expert | Specialist | pro | manager…" at bounding box center [907, 751] width 1266 height 4908
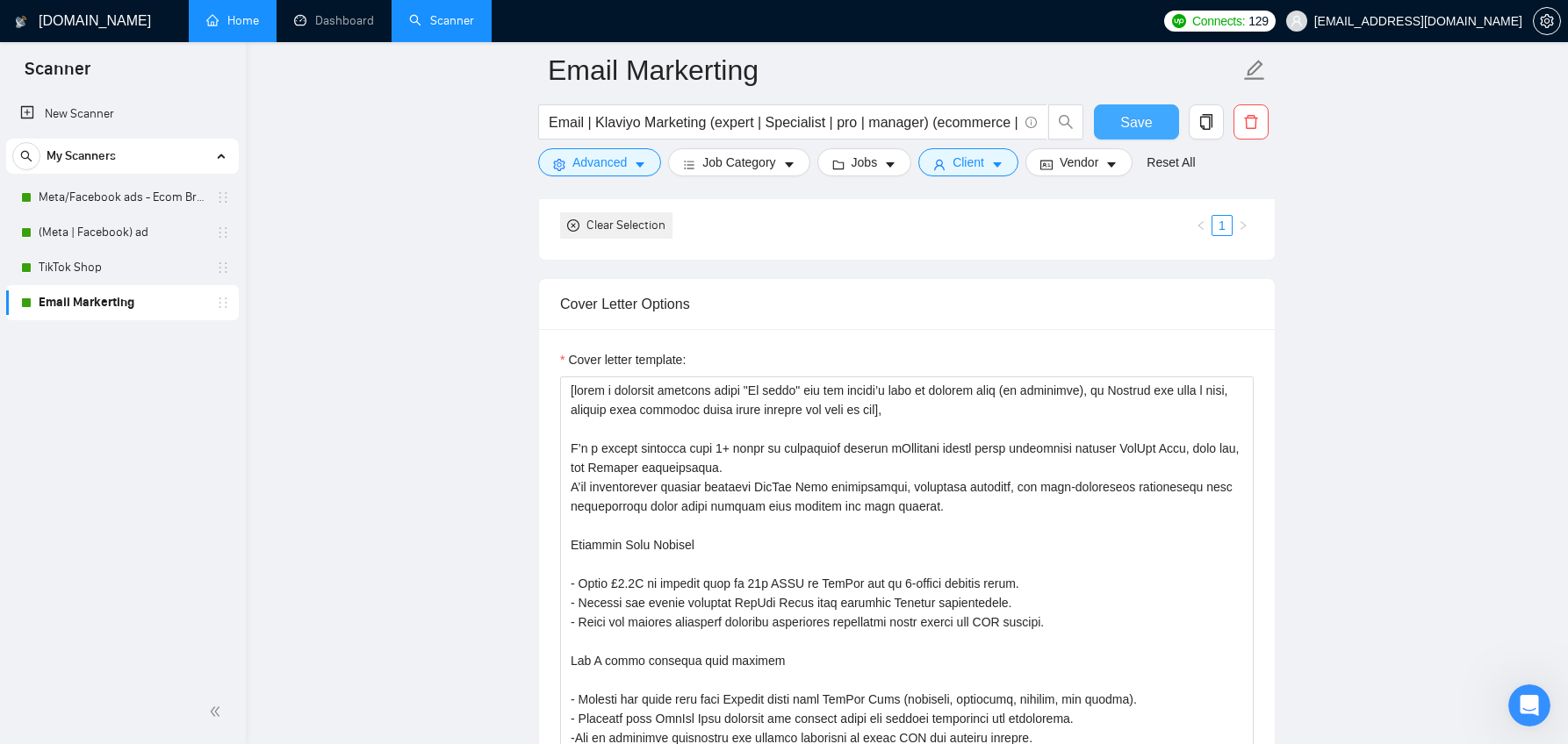
click at [1168, 110] on button "Save" at bounding box center [1136, 122] width 85 height 35
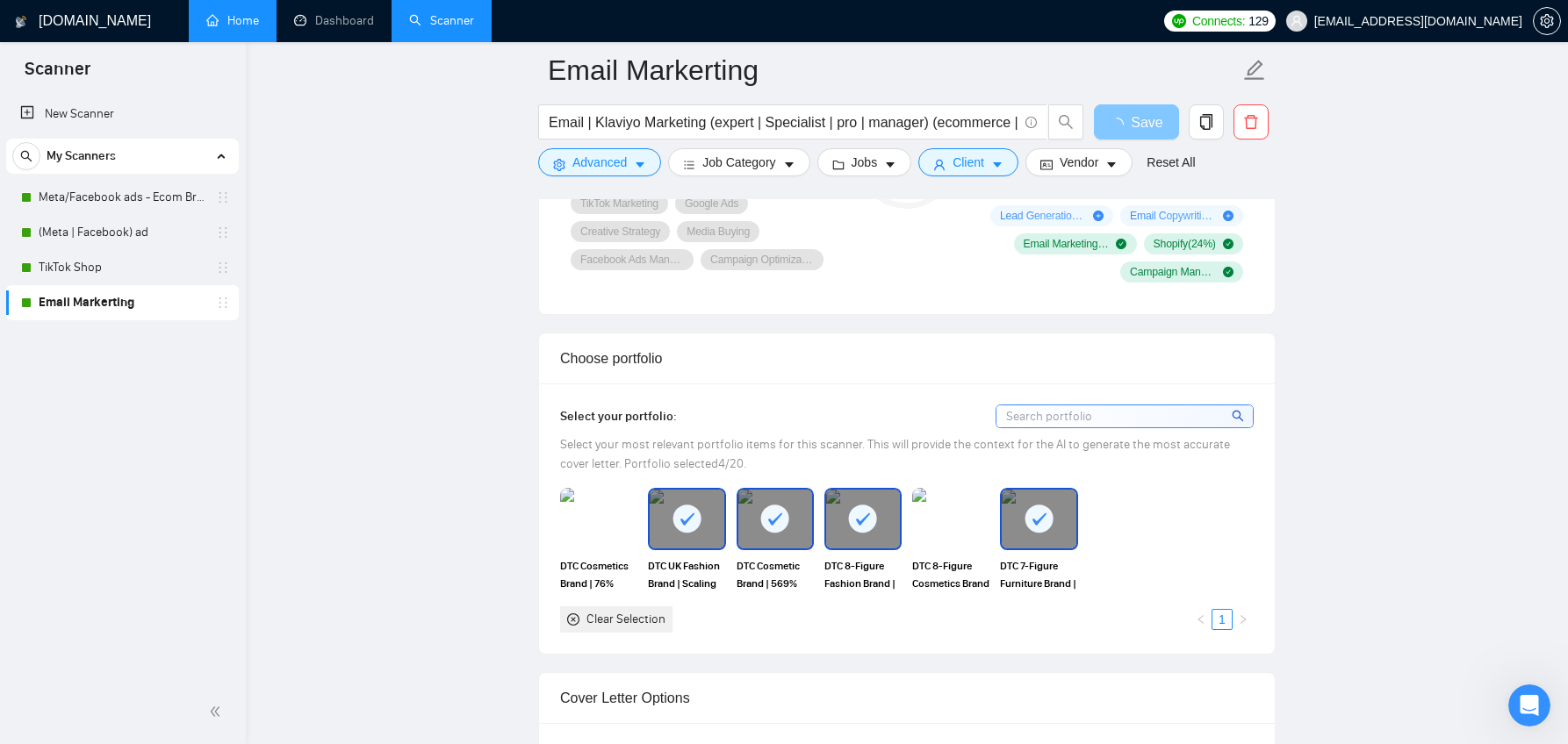
scroll to position [1341, 0]
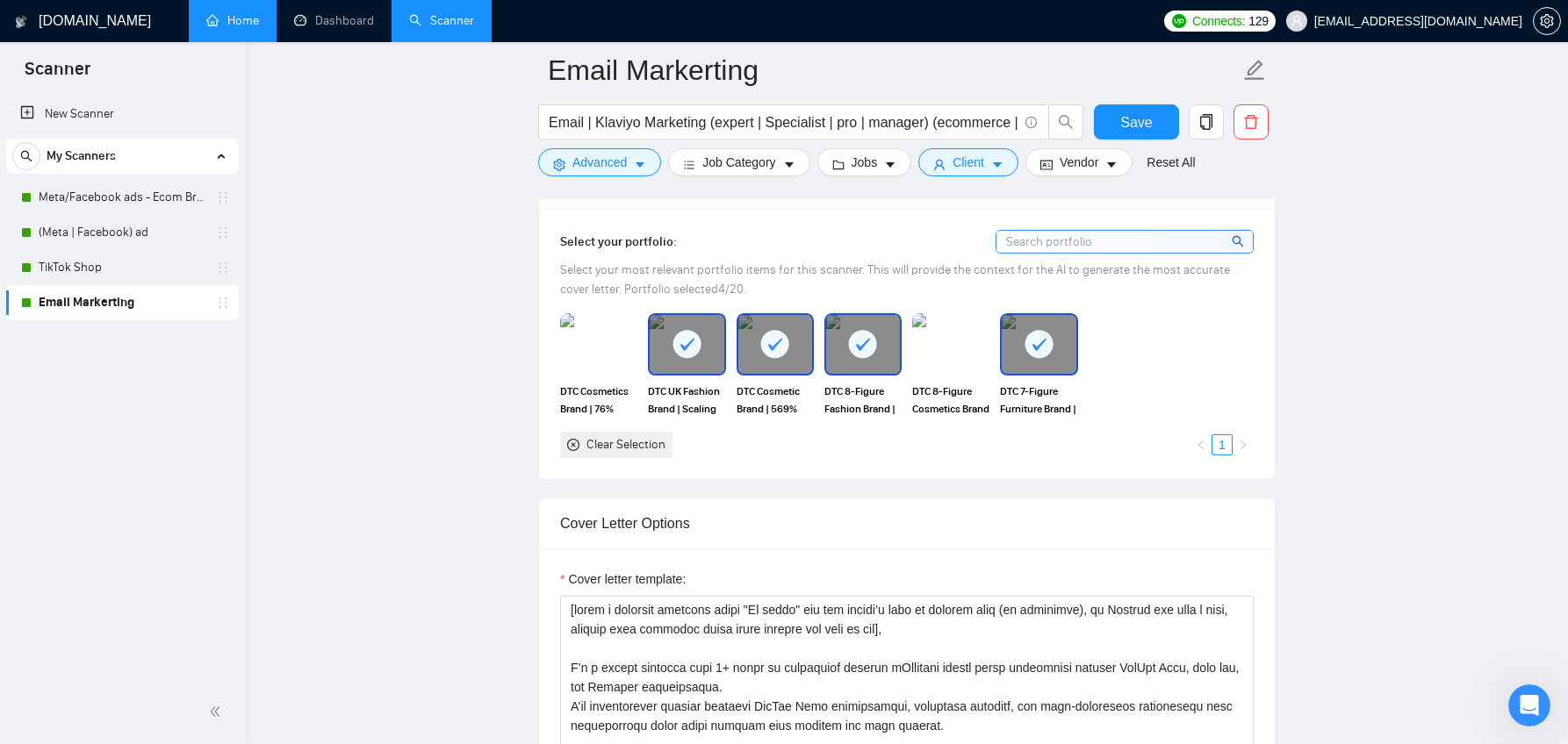
scroll to position [1633, 0]
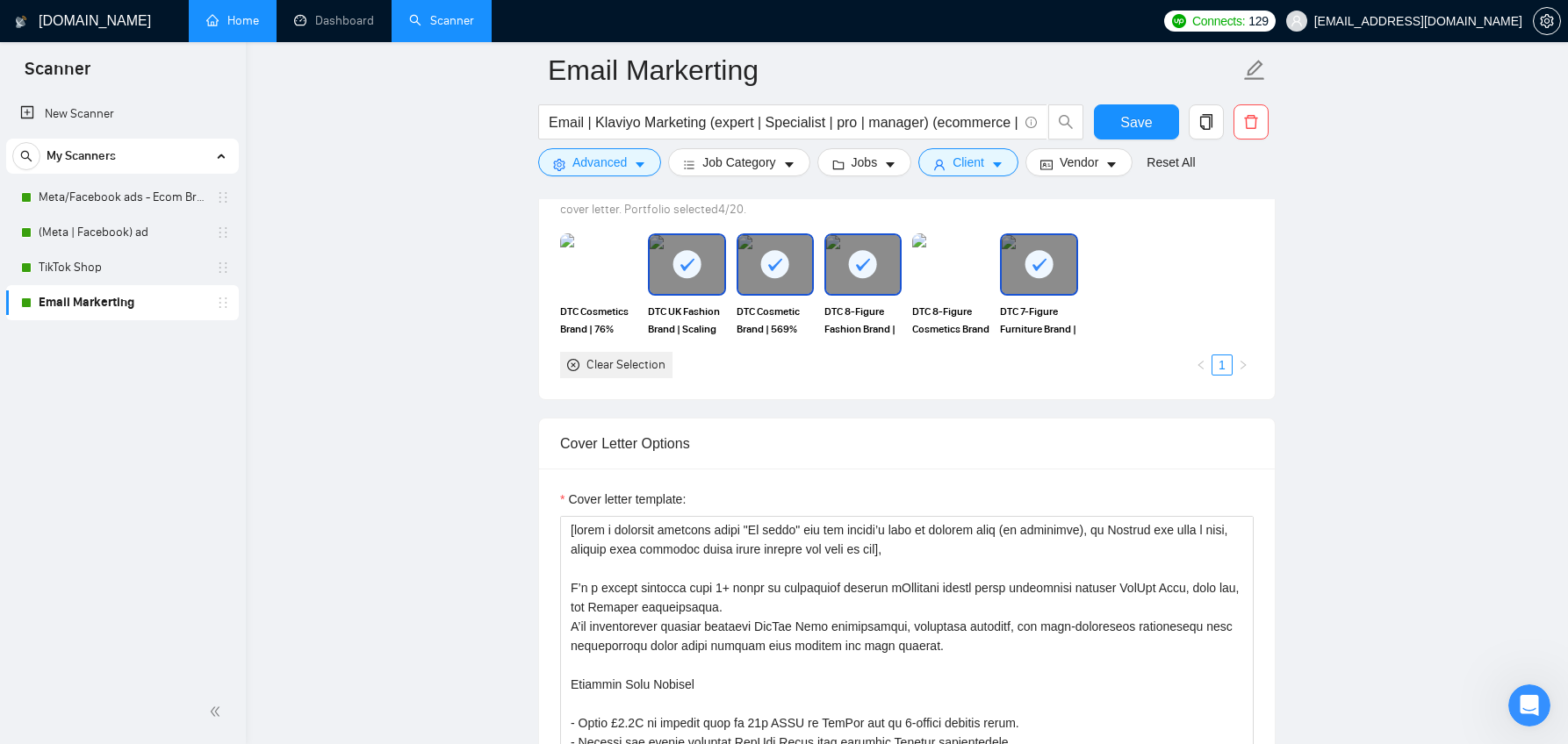
click at [249, 13] on link "Home" at bounding box center [233, 20] width 53 height 15
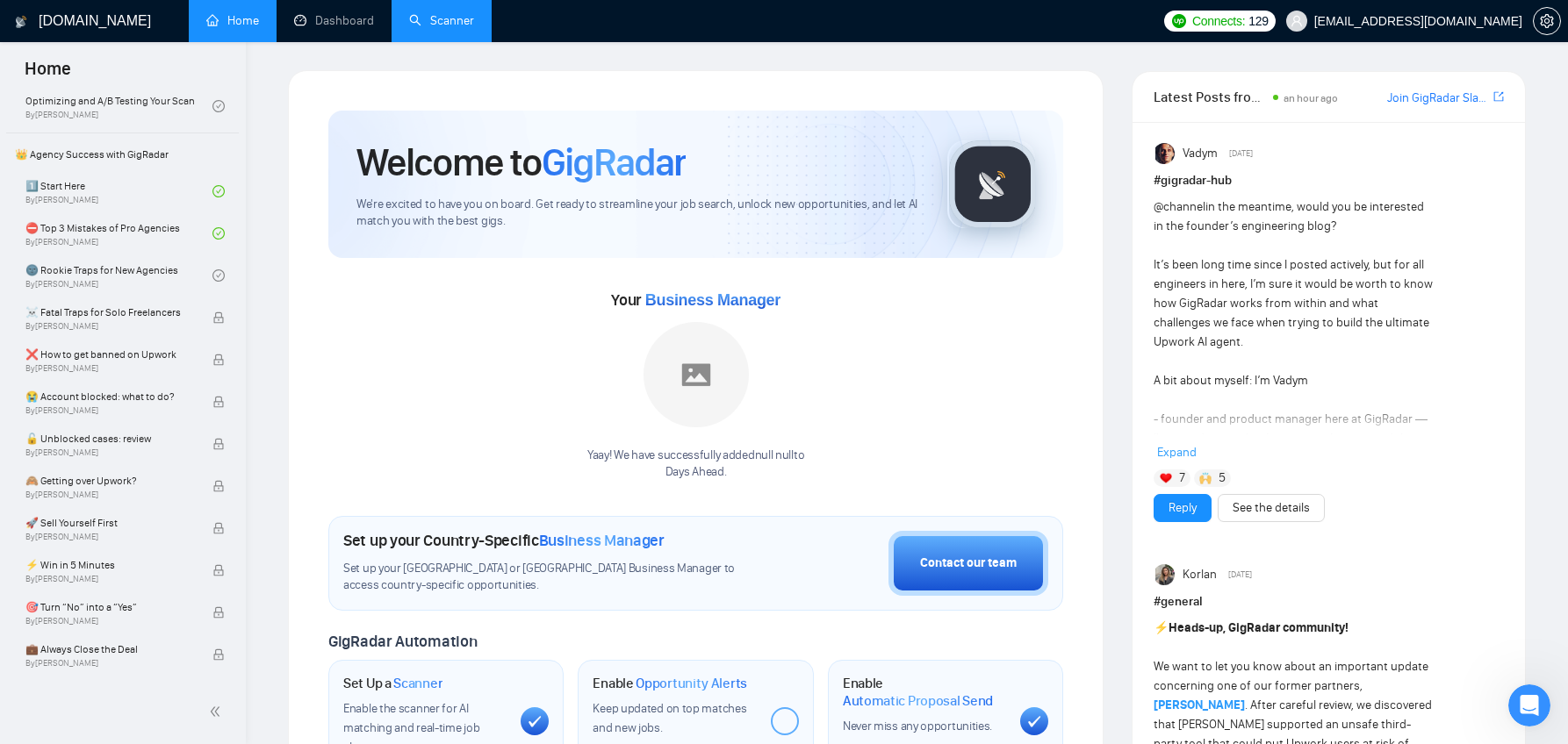
scroll to position [402, 0]
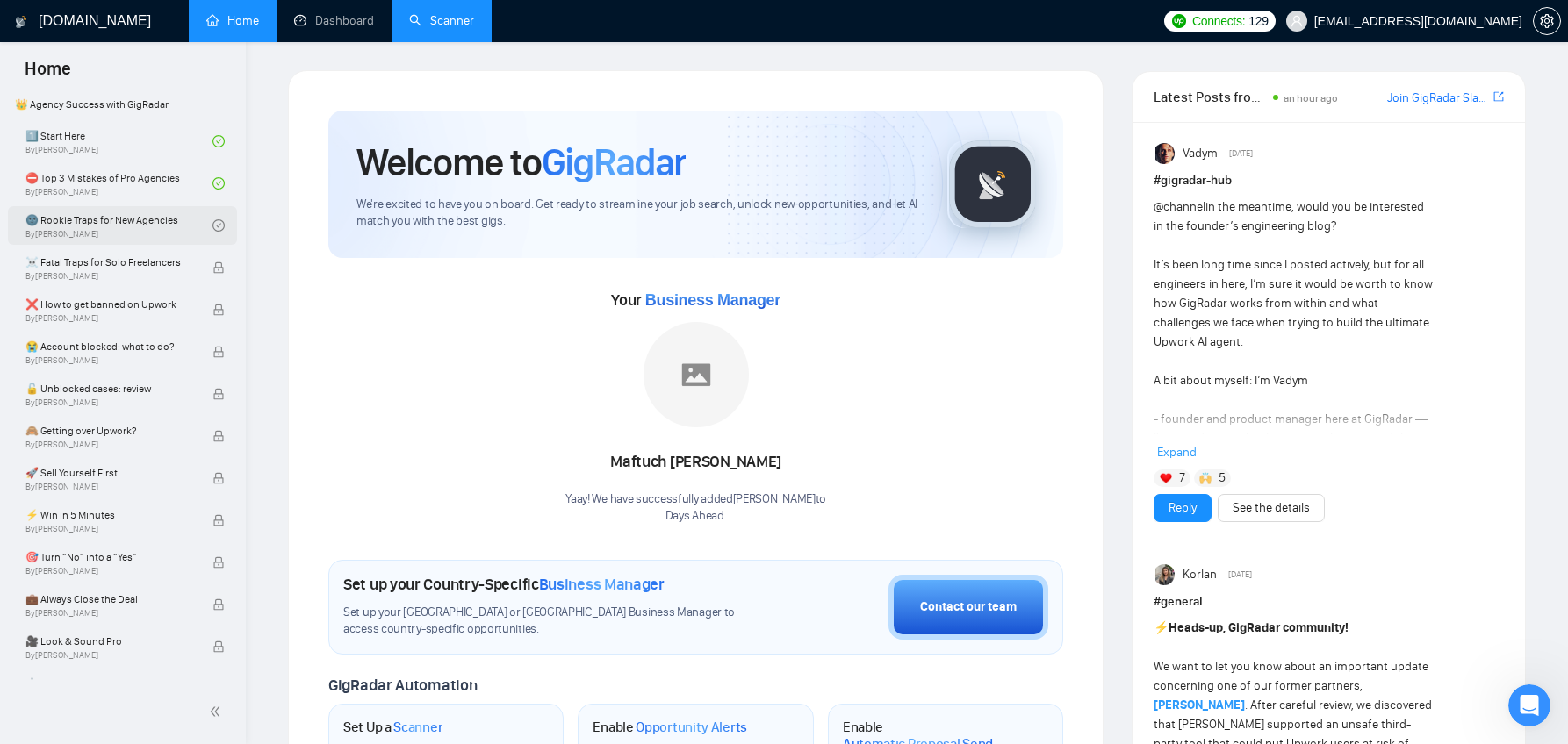
click at [171, 228] on link "🌚 Rookie Traps for New Agencies By [PERSON_NAME]" at bounding box center [119, 225] width 187 height 38
